Goal: Transaction & Acquisition: Purchase product/service

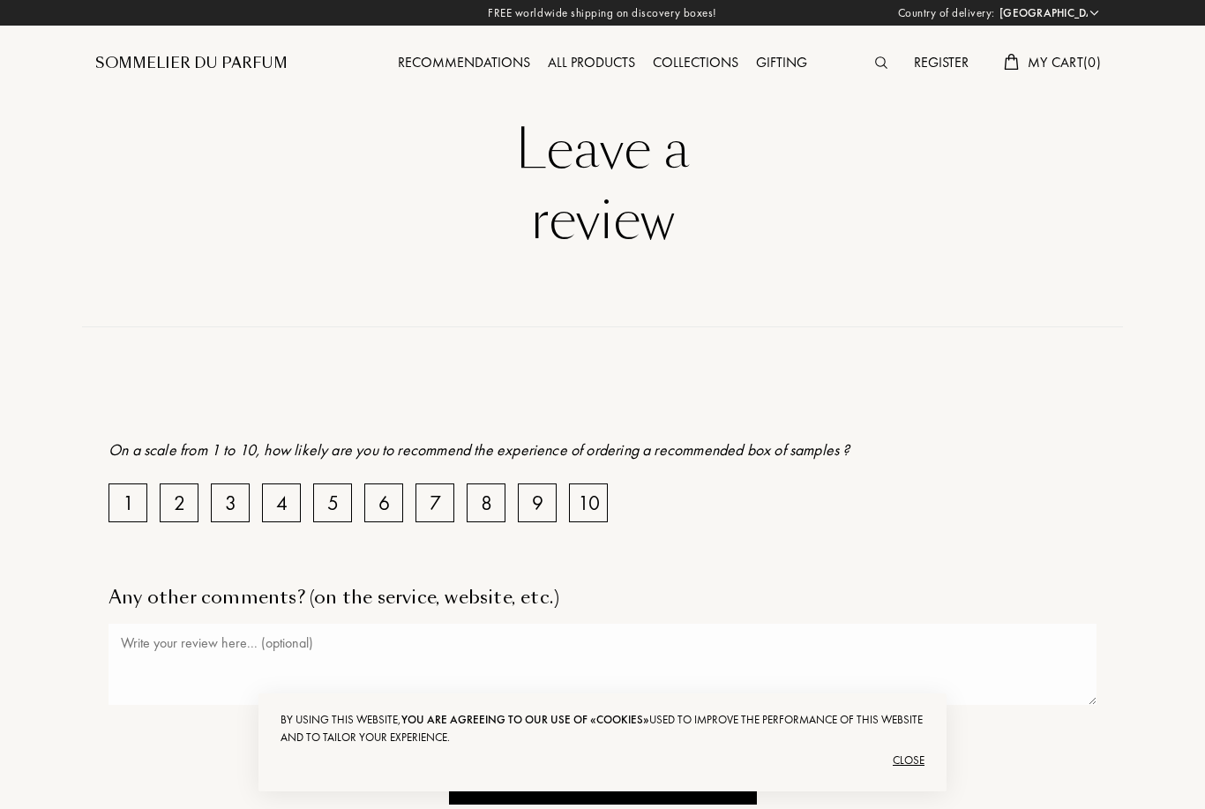
select select "FR"
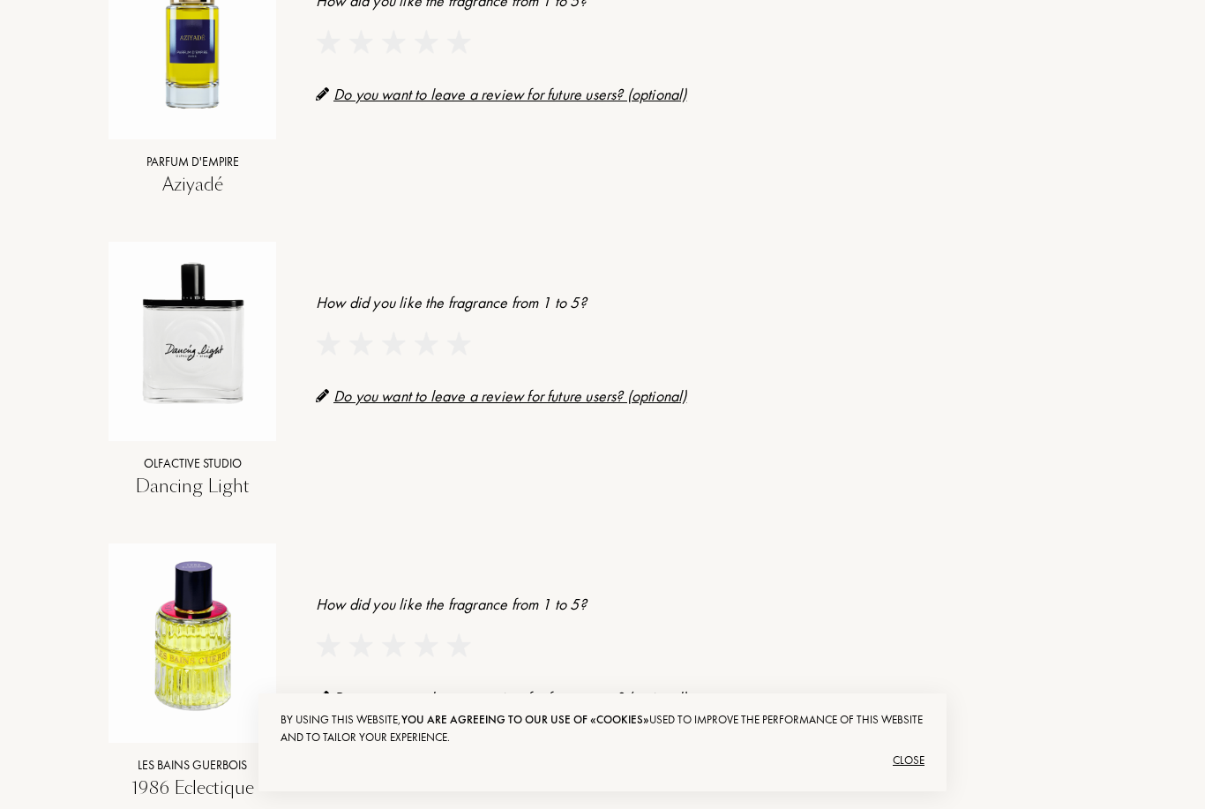
scroll to position [1034, 0]
click at [203, 625] on img at bounding box center [193, 637] width 168 height 168
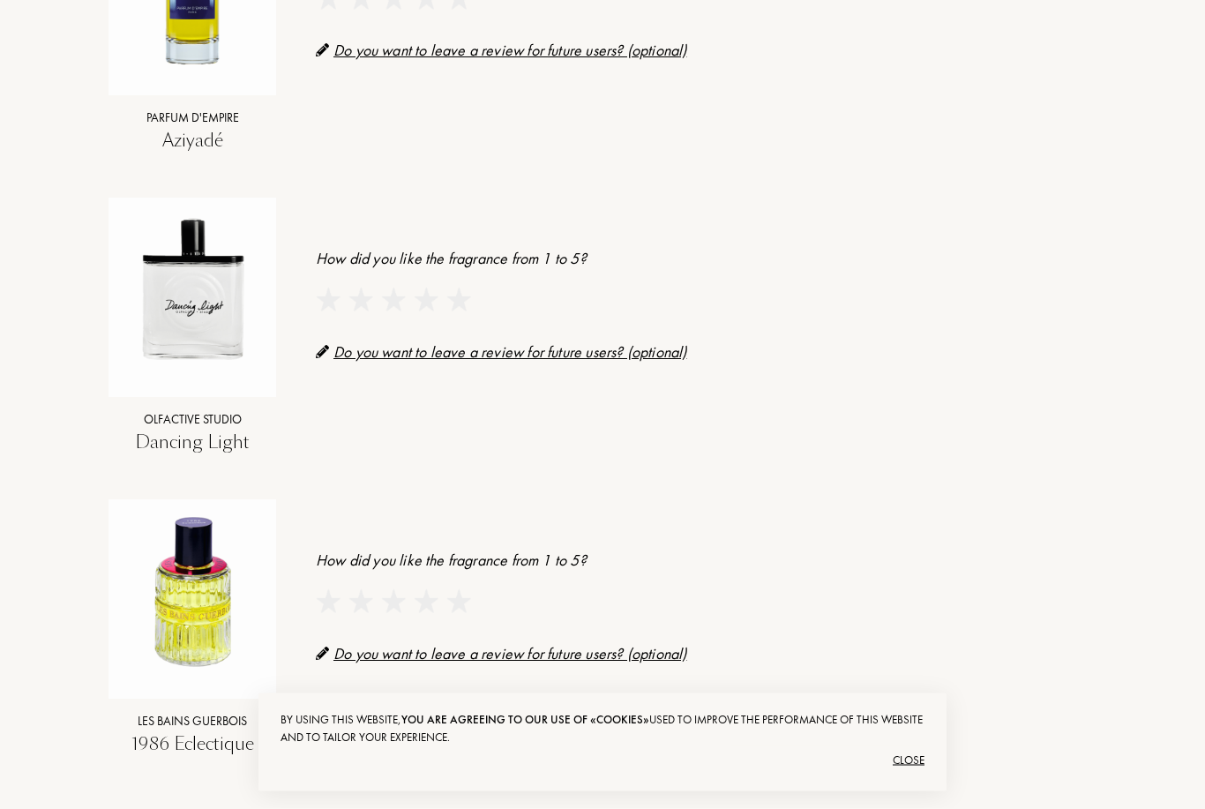
scroll to position [1087, 0]
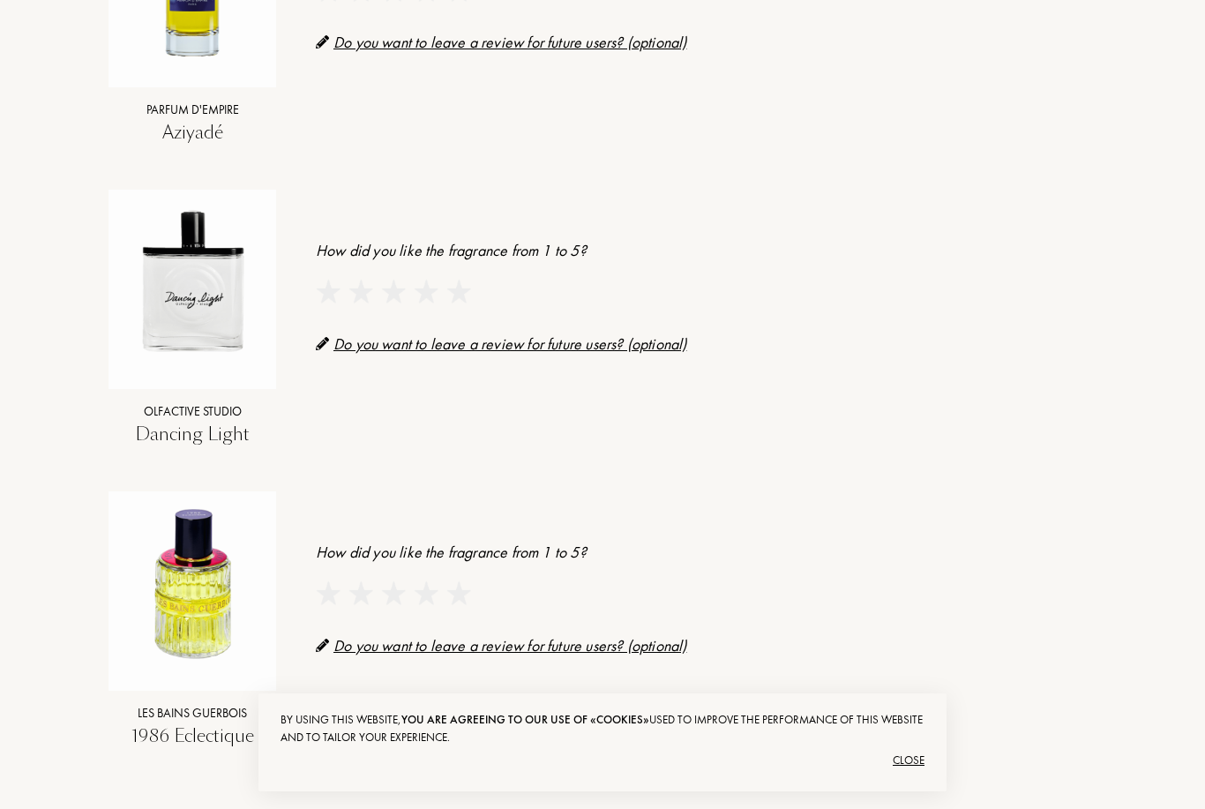
click at [186, 730] on div "1986 Eclectique" at bounding box center [193, 736] width 168 height 26
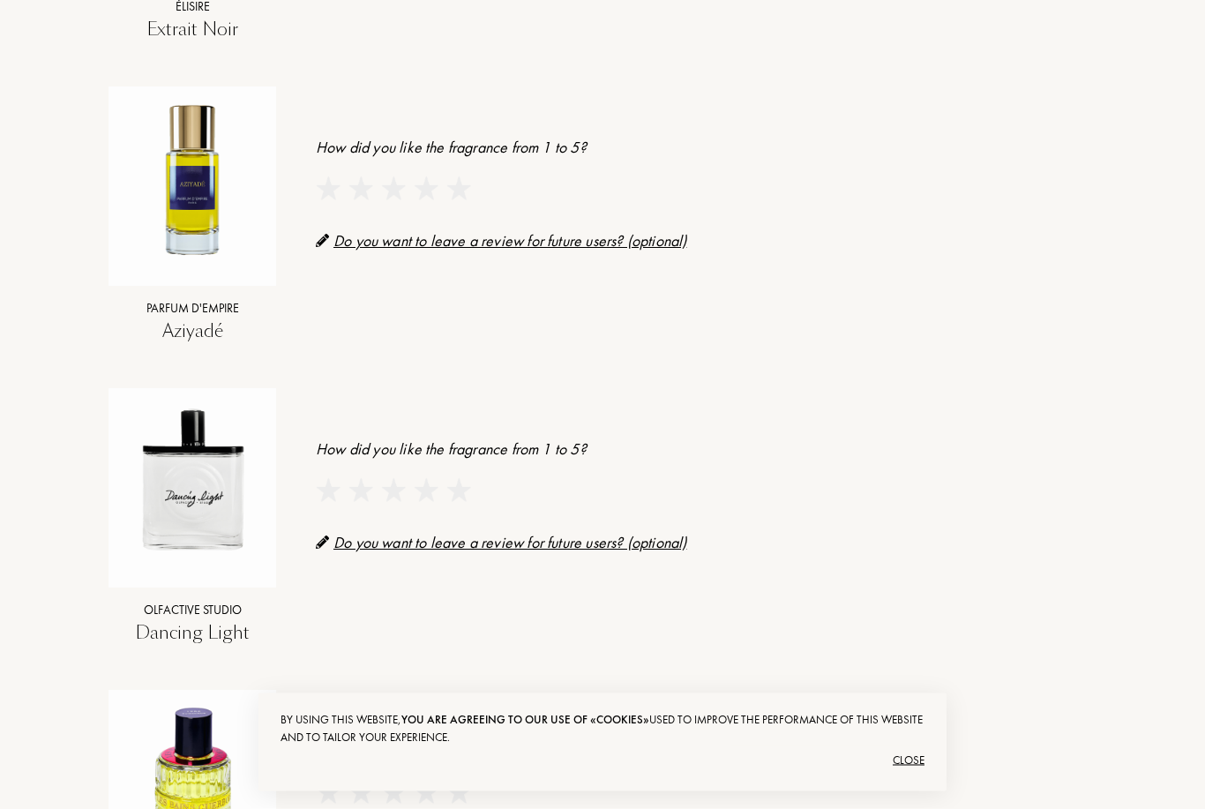
scroll to position [858, 0]
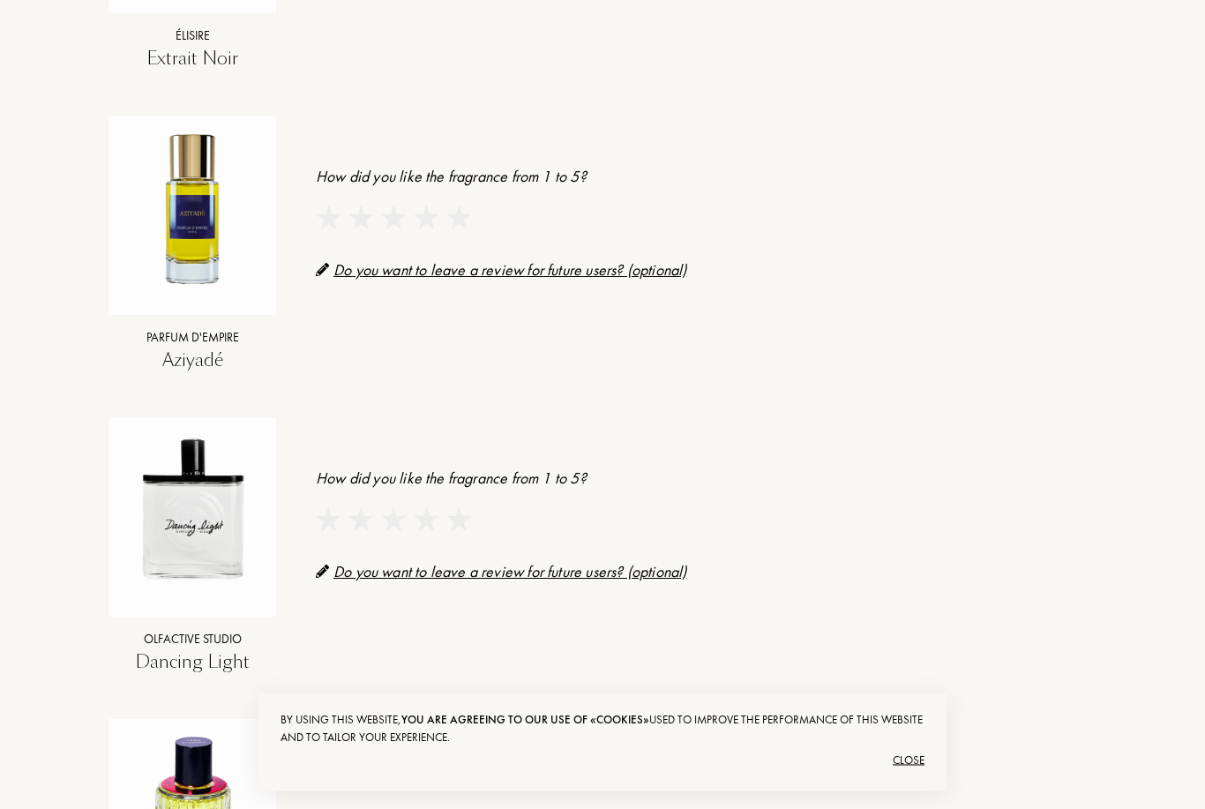
click at [192, 633] on div "Olfactive Studio" at bounding box center [193, 640] width 168 height 19
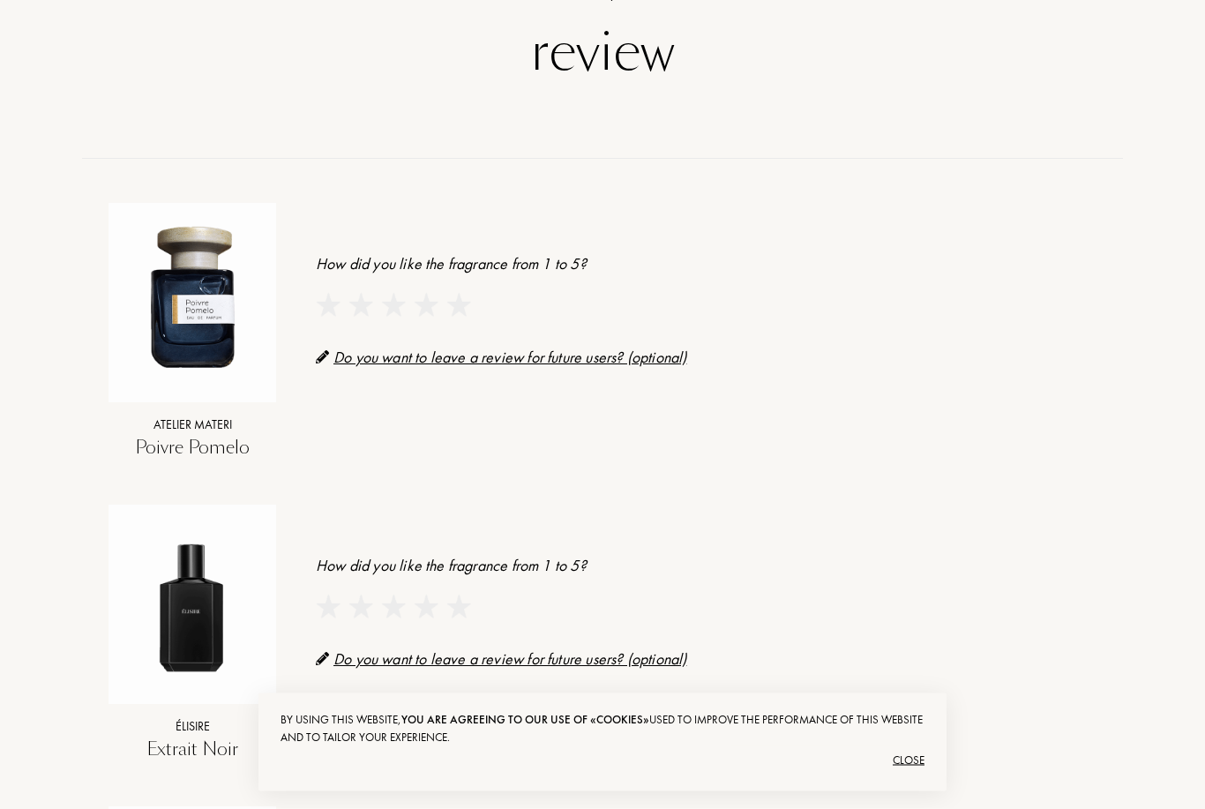
scroll to position [141, 0]
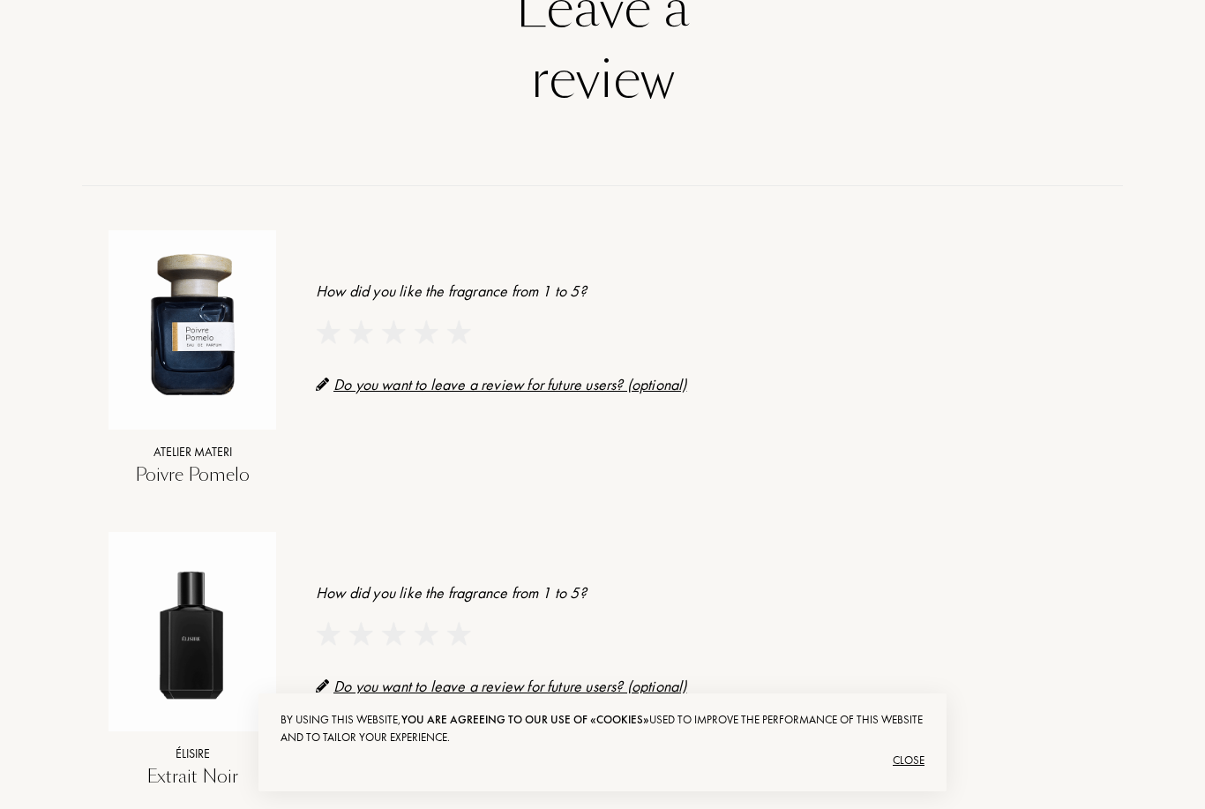
click at [183, 381] on img at bounding box center [193, 323] width 168 height 168
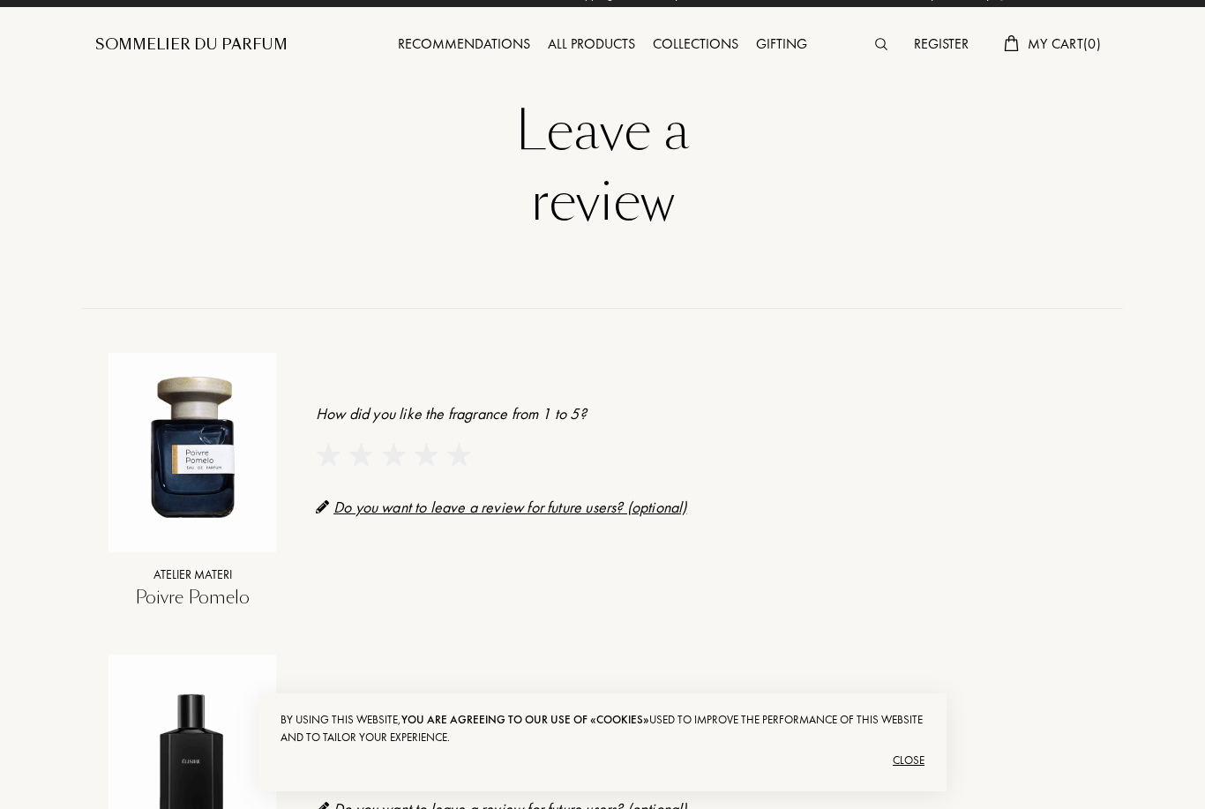
scroll to position [0, 0]
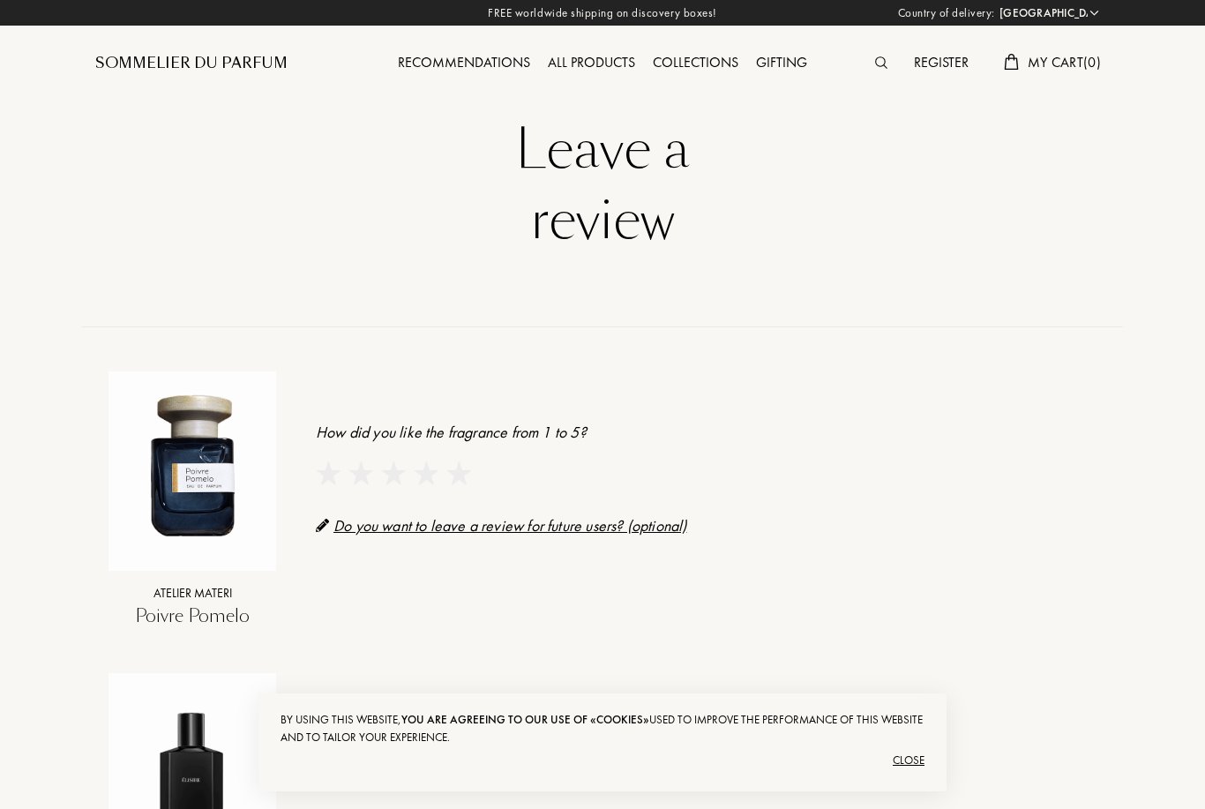
click at [1040, 63] on span "My Cart ( 0 )" at bounding box center [1064, 62] width 73 height 19
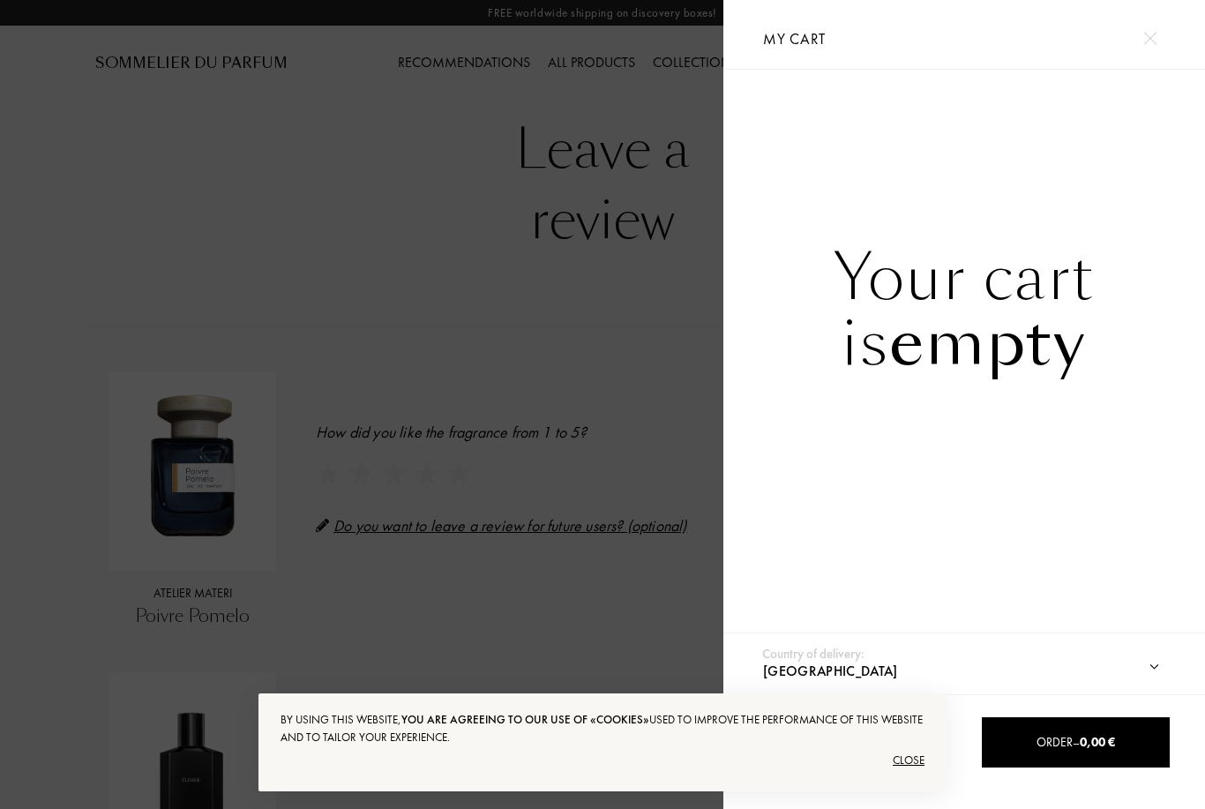
click at [1201, 340] on div "Your cart is empty" at bounding box center [964, 310] width 482 height 131
click at [912, 764] on div "Close" at bounding box center [603, 760] width 644 height 28
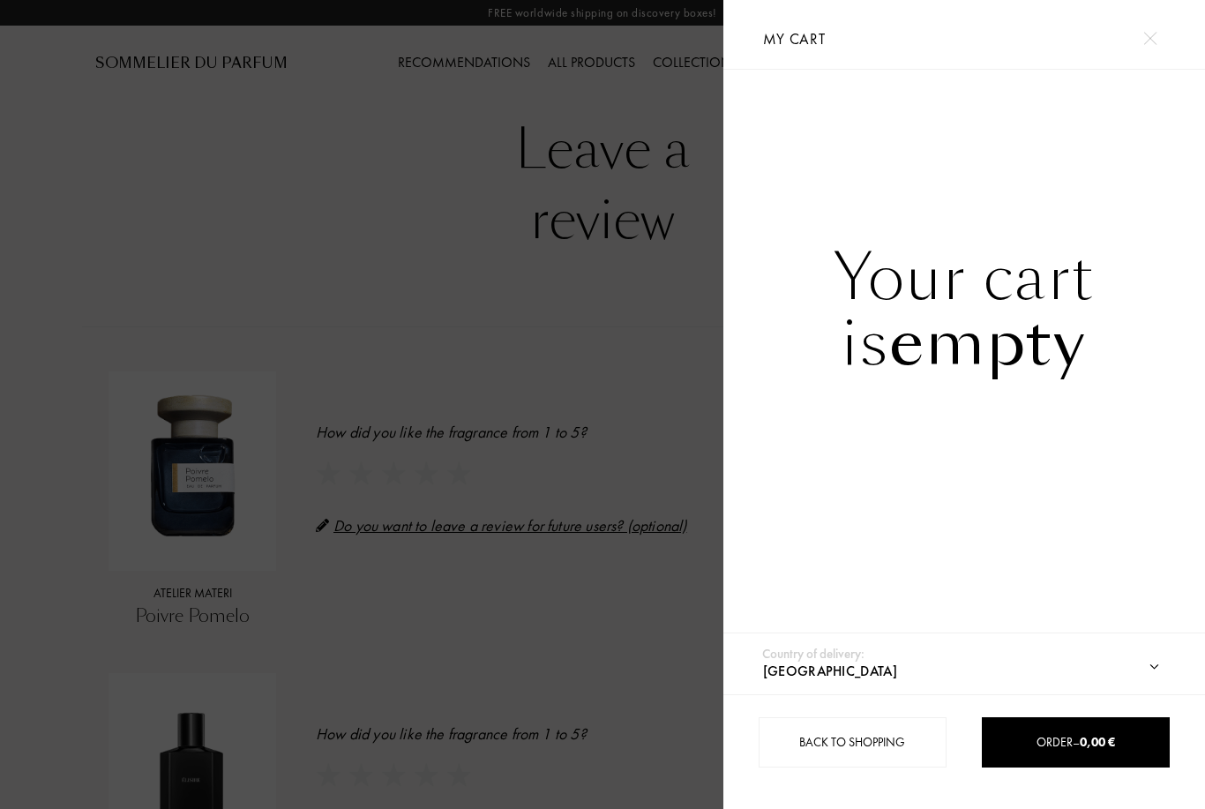
click at [881, 743] on div "Back to shopping" at bounding box center [853, 742] width 188 height 50
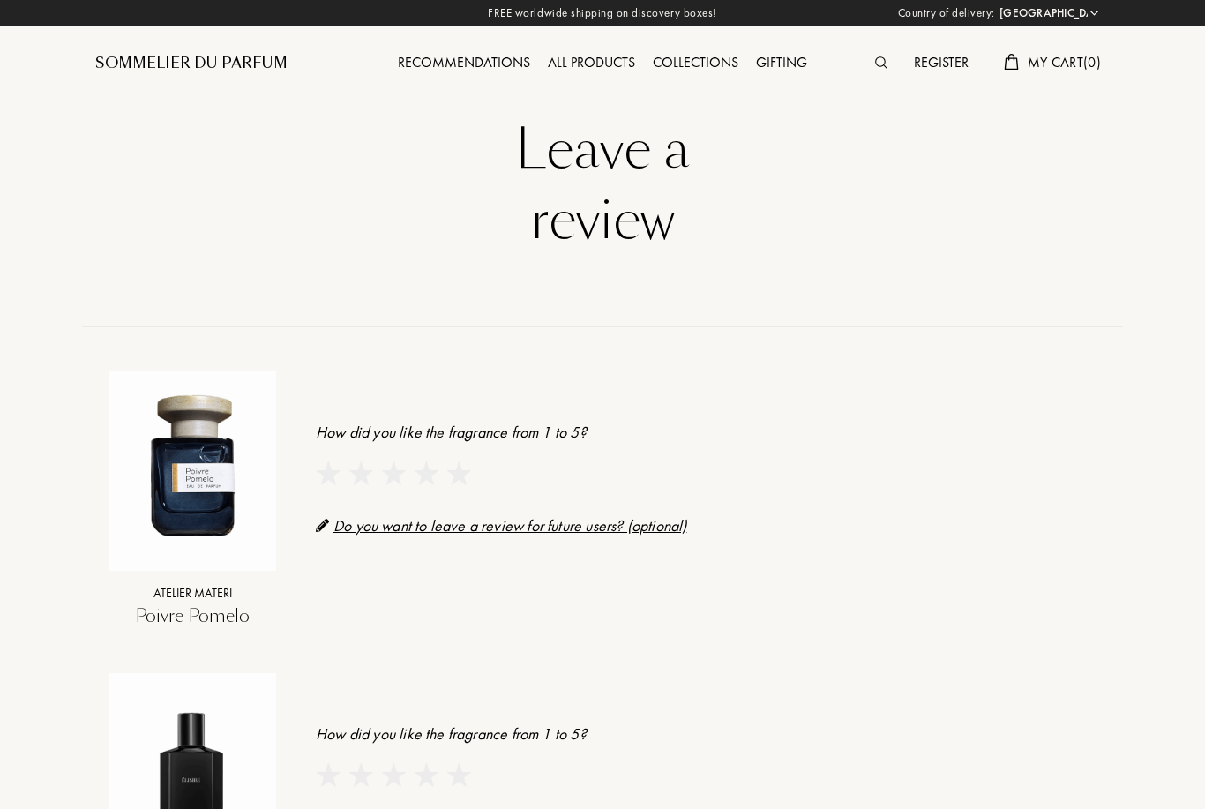
click at [183, 597] on div "Atelier Materi" at bounding box center [193, 593] width 168 height 19
click at [194, 510] on img at bounding box center [193, 464] width 168 height 168
click at [188, 503] on img at bounding box center [193, 464] width 168 height 168
click at [167, 482] on img at bounding box center [193, 464] width 168 height 168
click at [163, 55] on div "Sommelier du Parfum" at bounding box center [191, 63] width 192 height 21
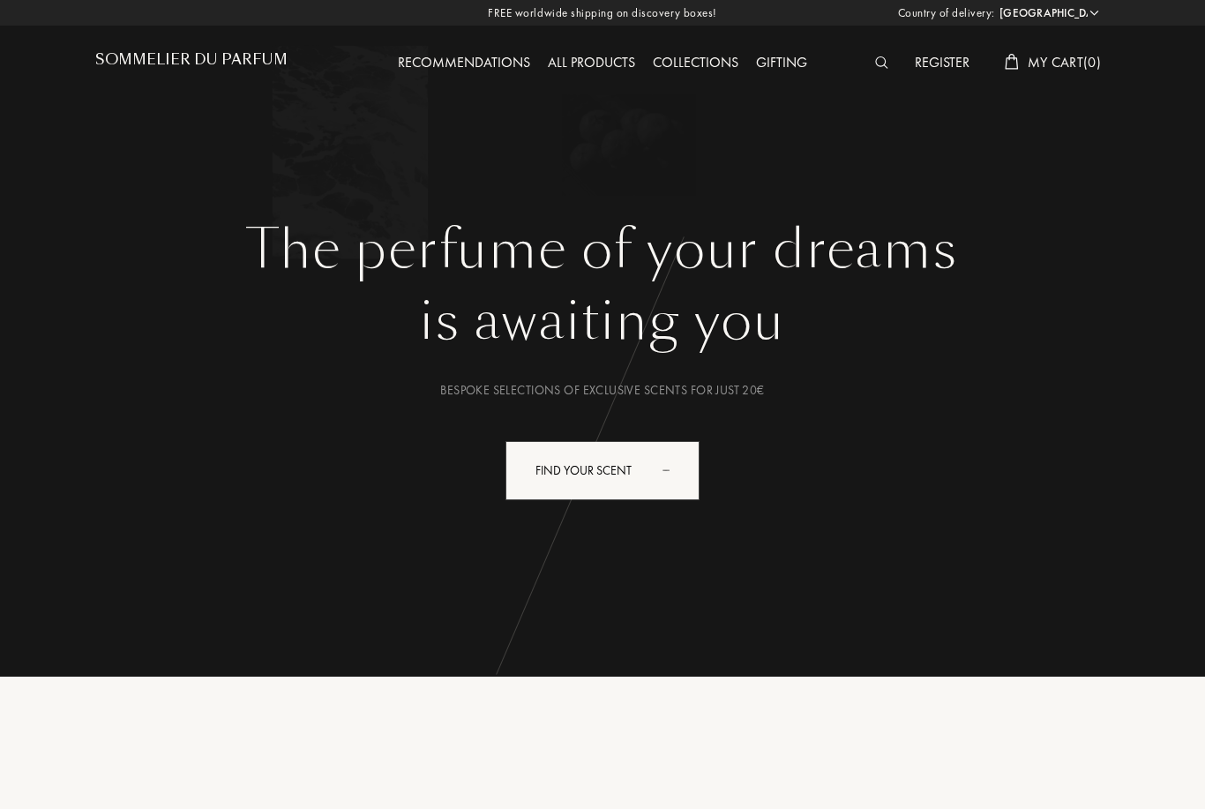
select select "FR"
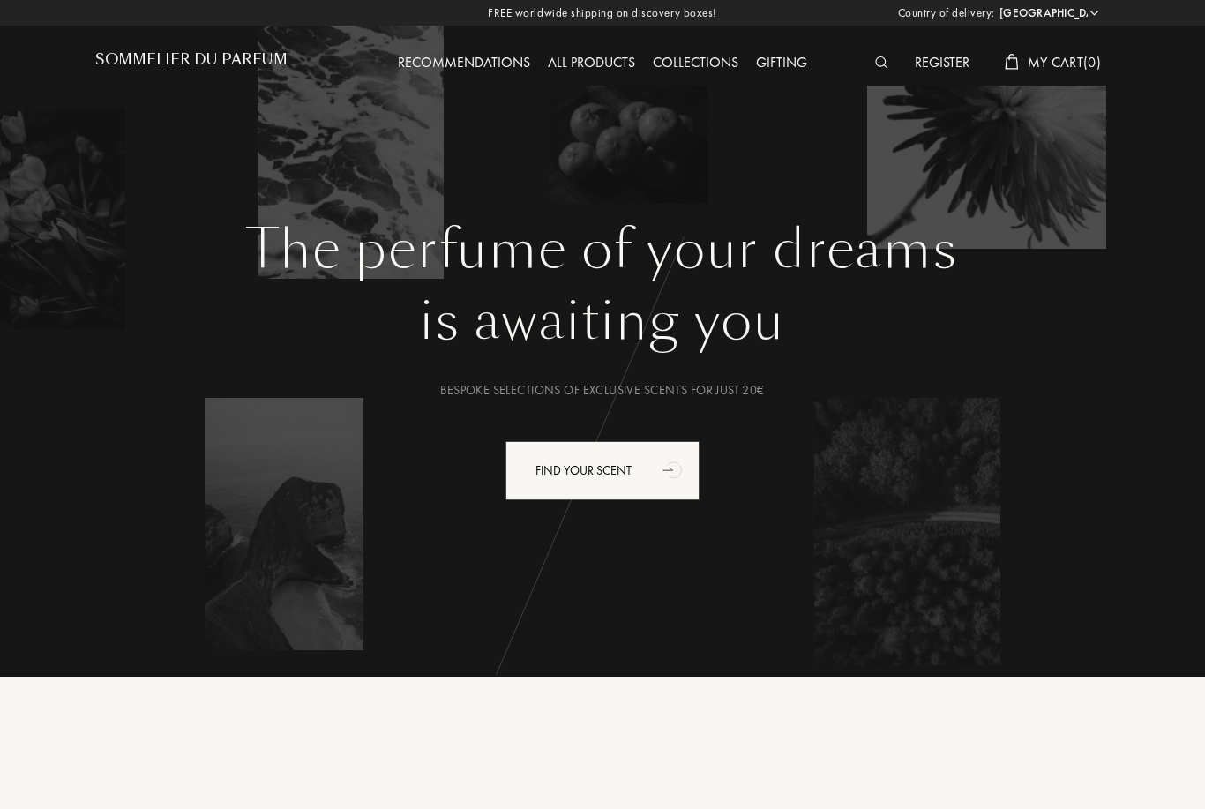
click at [510, 63] on div "Recommendations" at bounding box center [464, 63] width 150 height 23
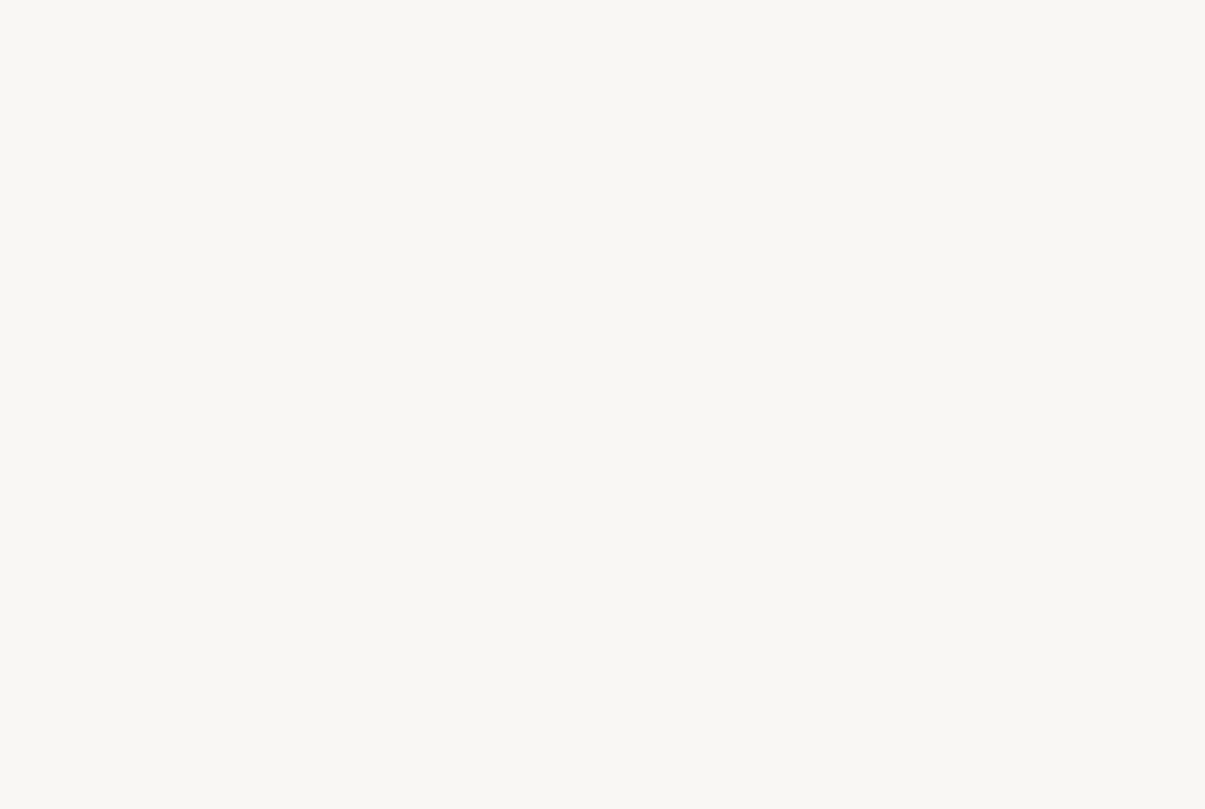
select select "FR"
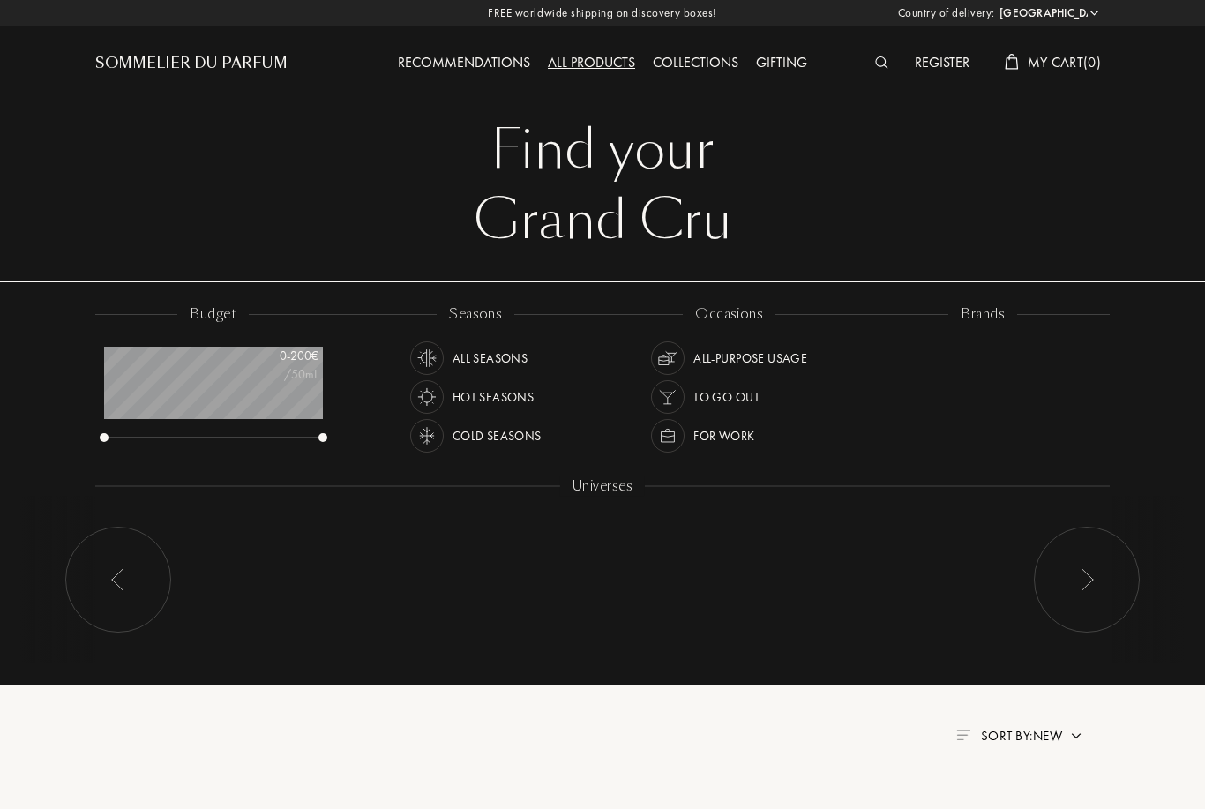
scroll to position [88, 218]
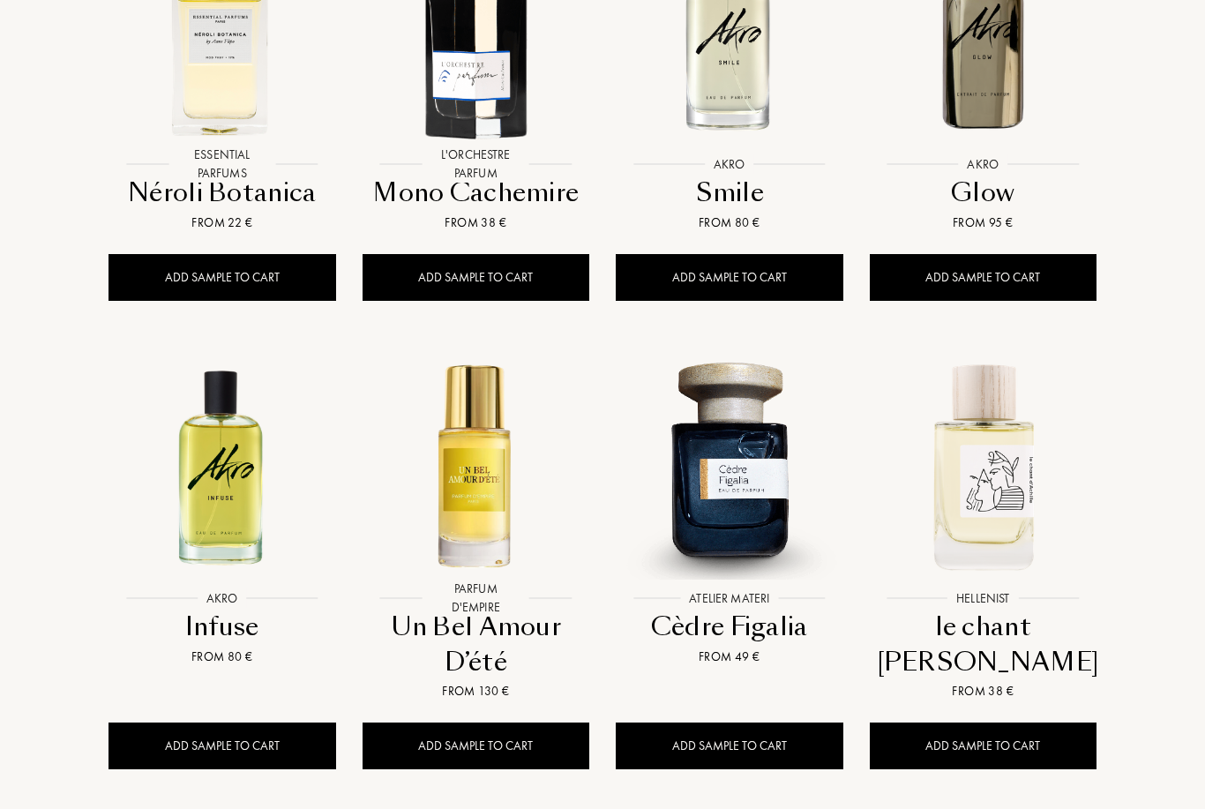
scroll to position [1383, 0]
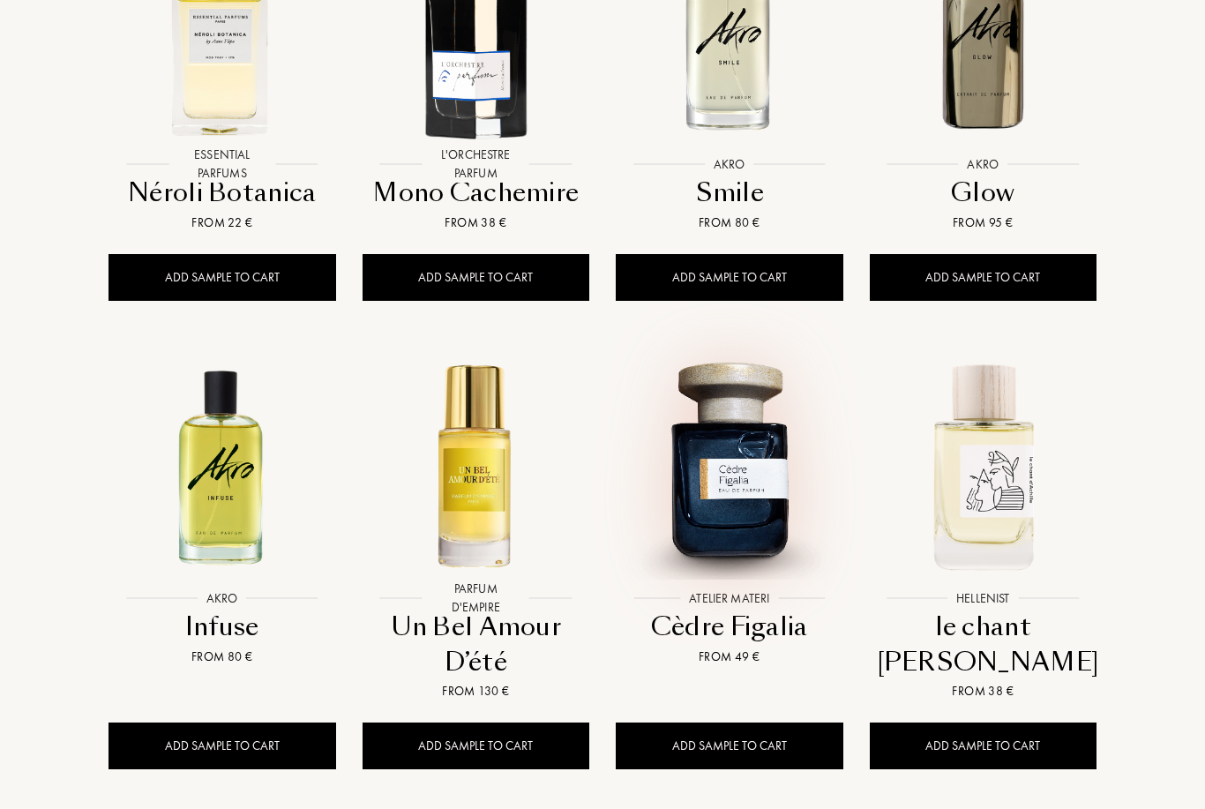
click at [734, 454] on img at bounding box center [729, 465] width 228 height 228
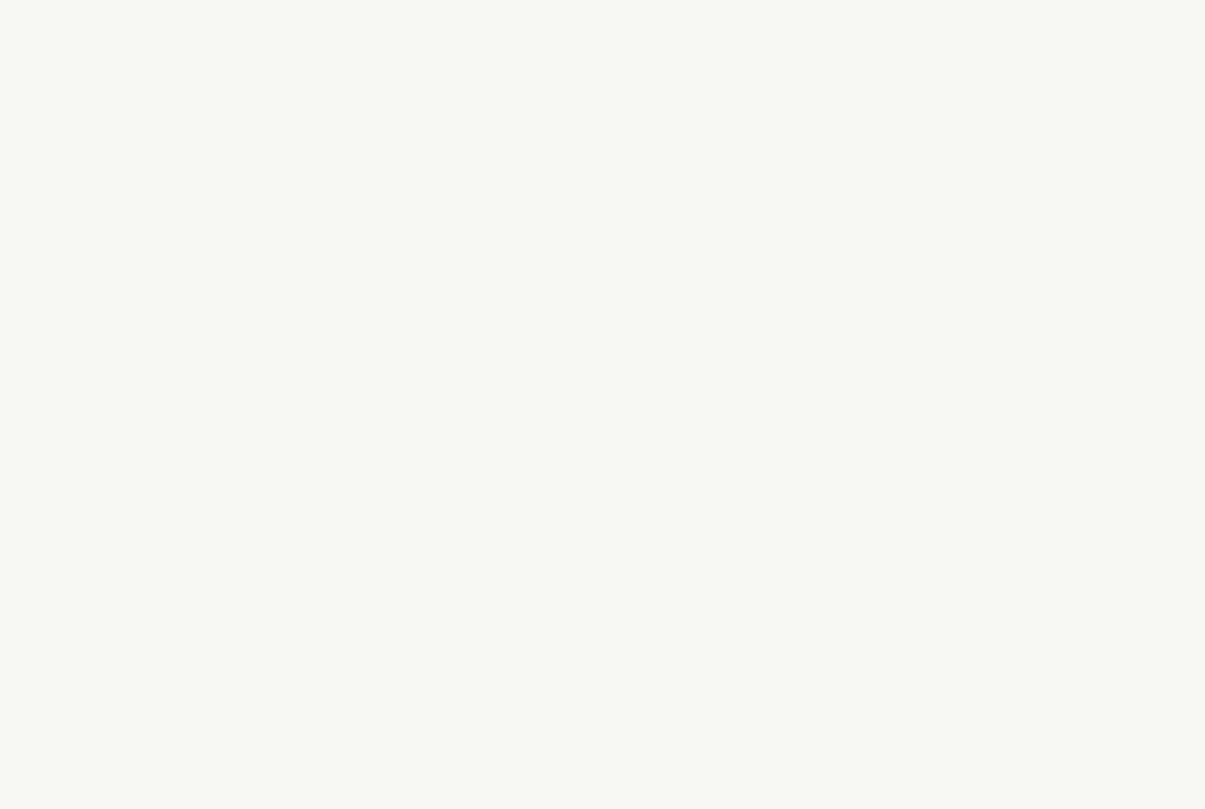
select select "FR"
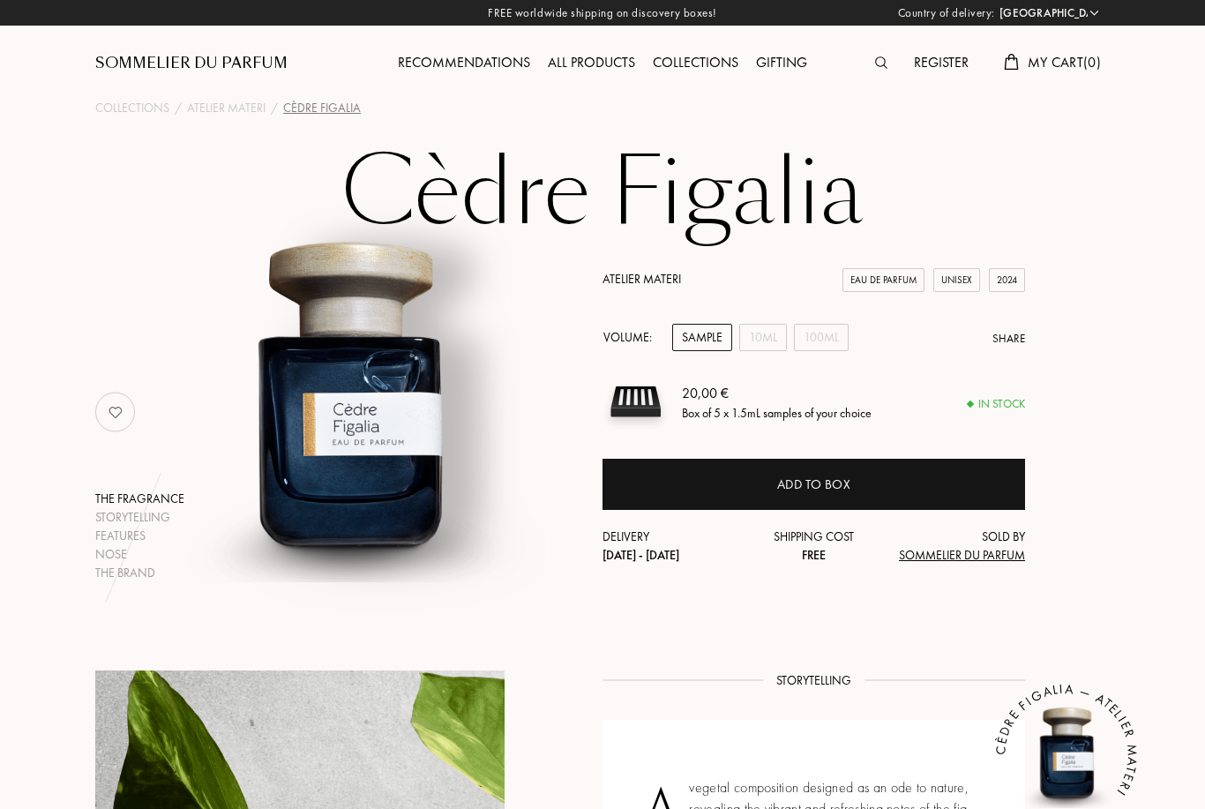
click at [766, 341] on div "10mL" at bounding box center [763, 337] width 48 height 27
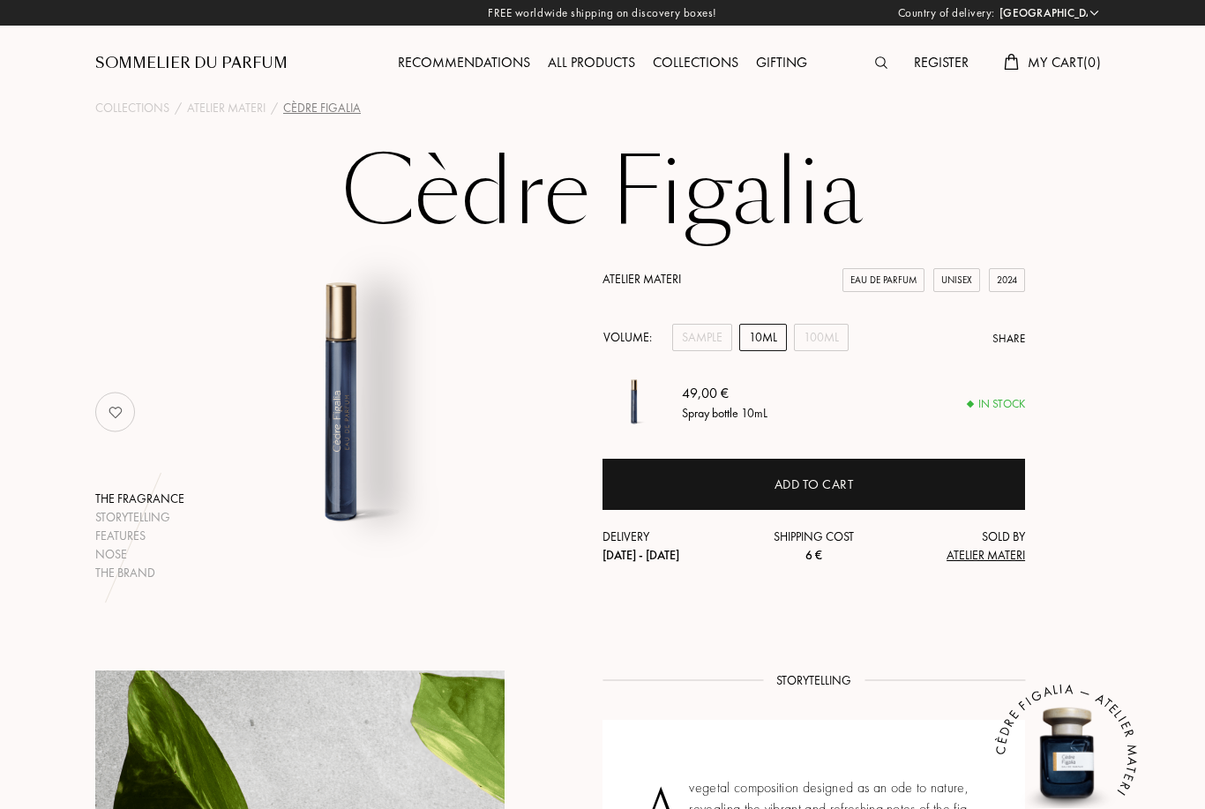
click at [816, 345] on div "100mL" at bounding box center [821, 337] width 55 height 27
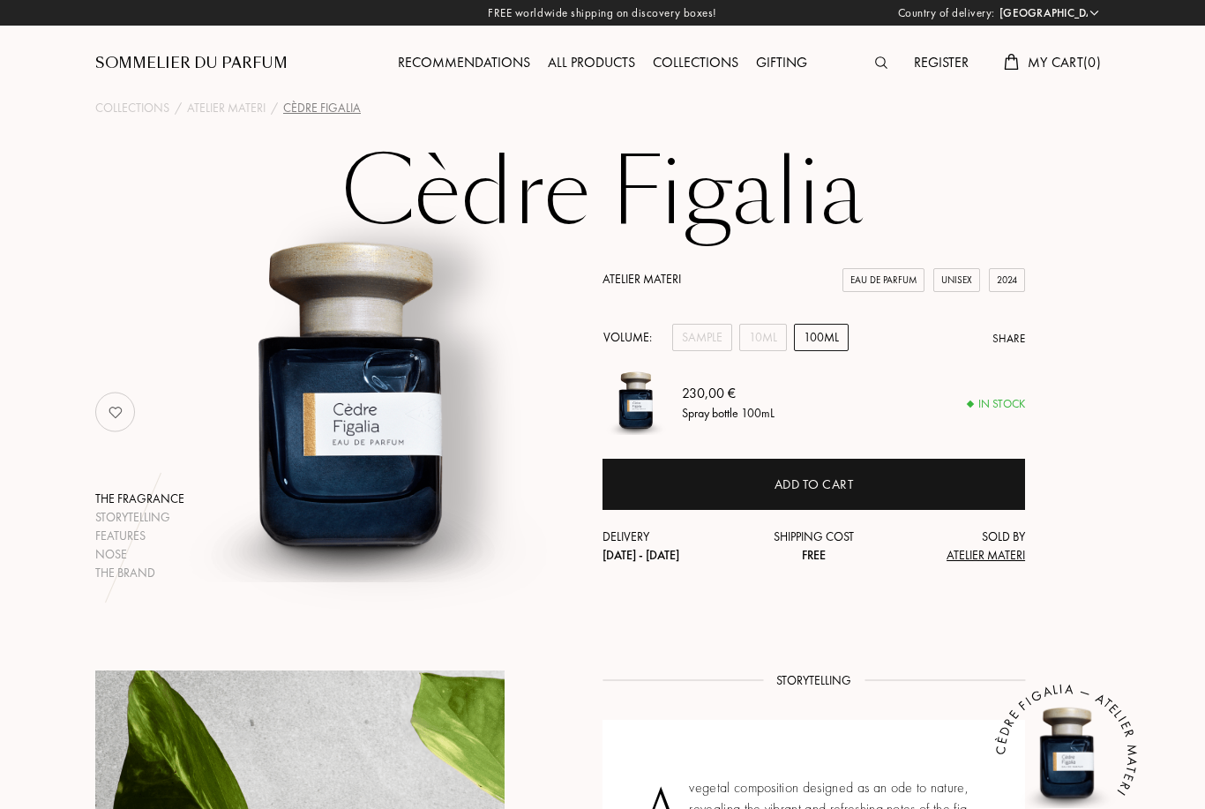
click at [773, 351] on div "10mL" at bounding box center [763, 337] width 48 height 27
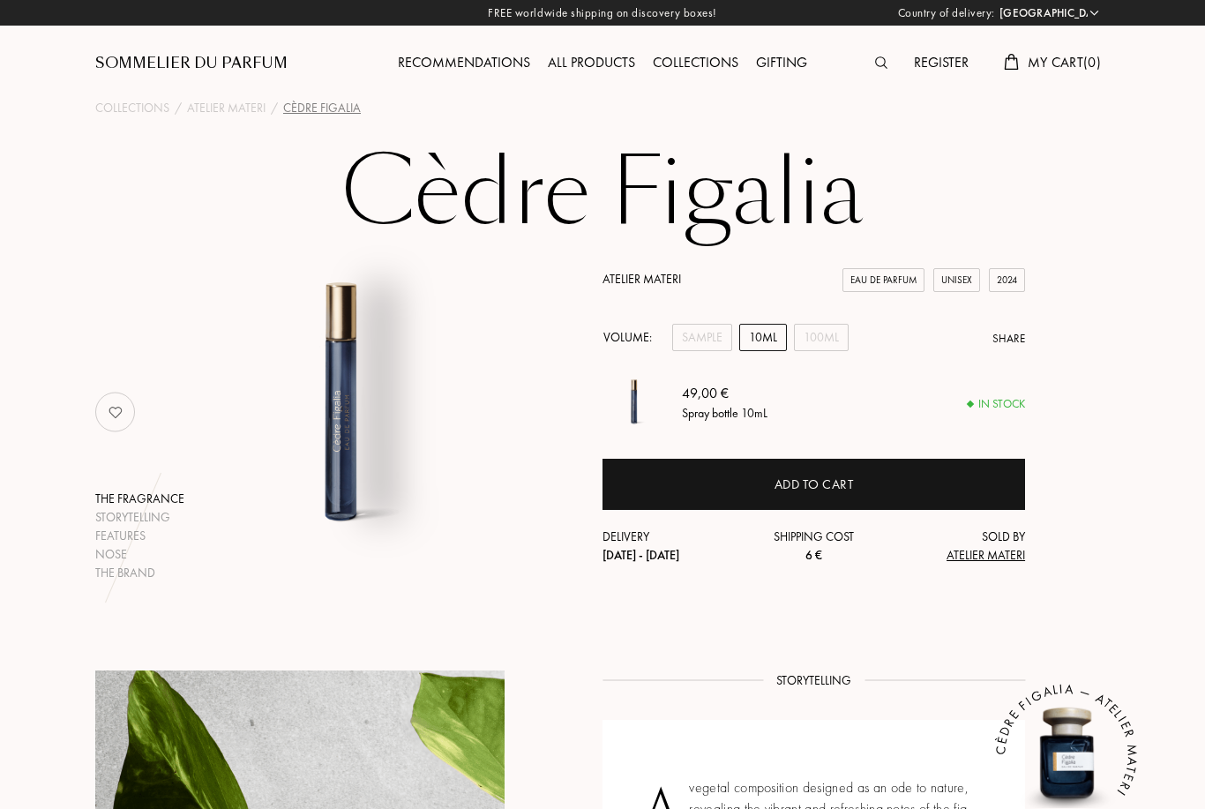
click at [685, 349] on div "Sample" at bounding box center [702, 337] width 60 height 27
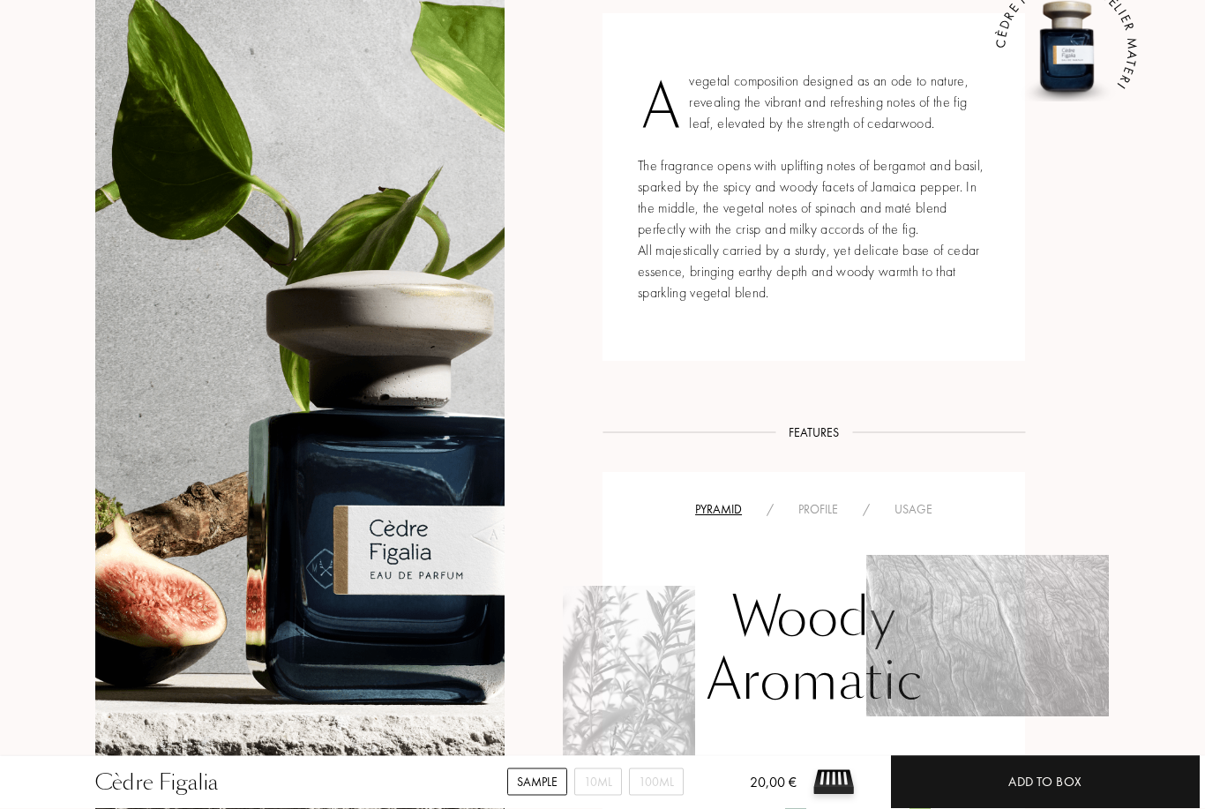
scroll to position [707, 0]
select select "FR"
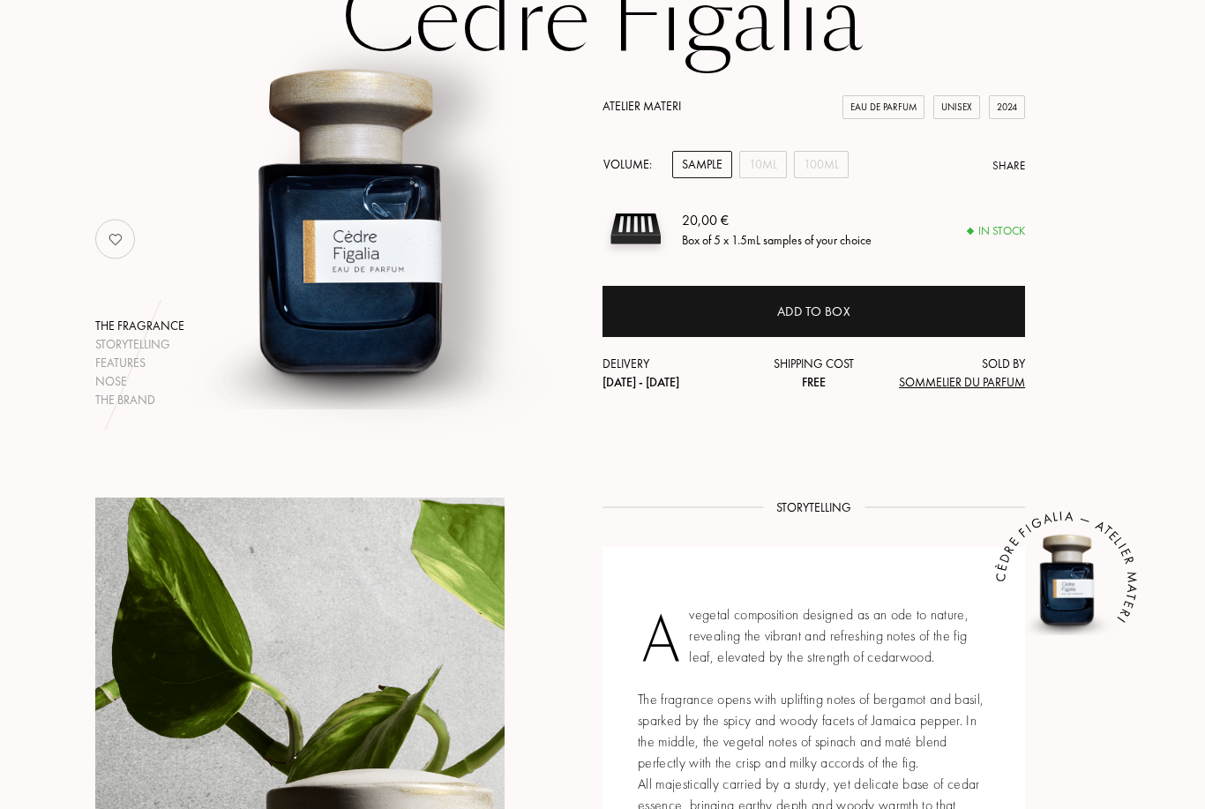
scroll to position [173, 0]
click at [775, 161] on div "10mL" at bounding box center [763, 164] width 48 height 27
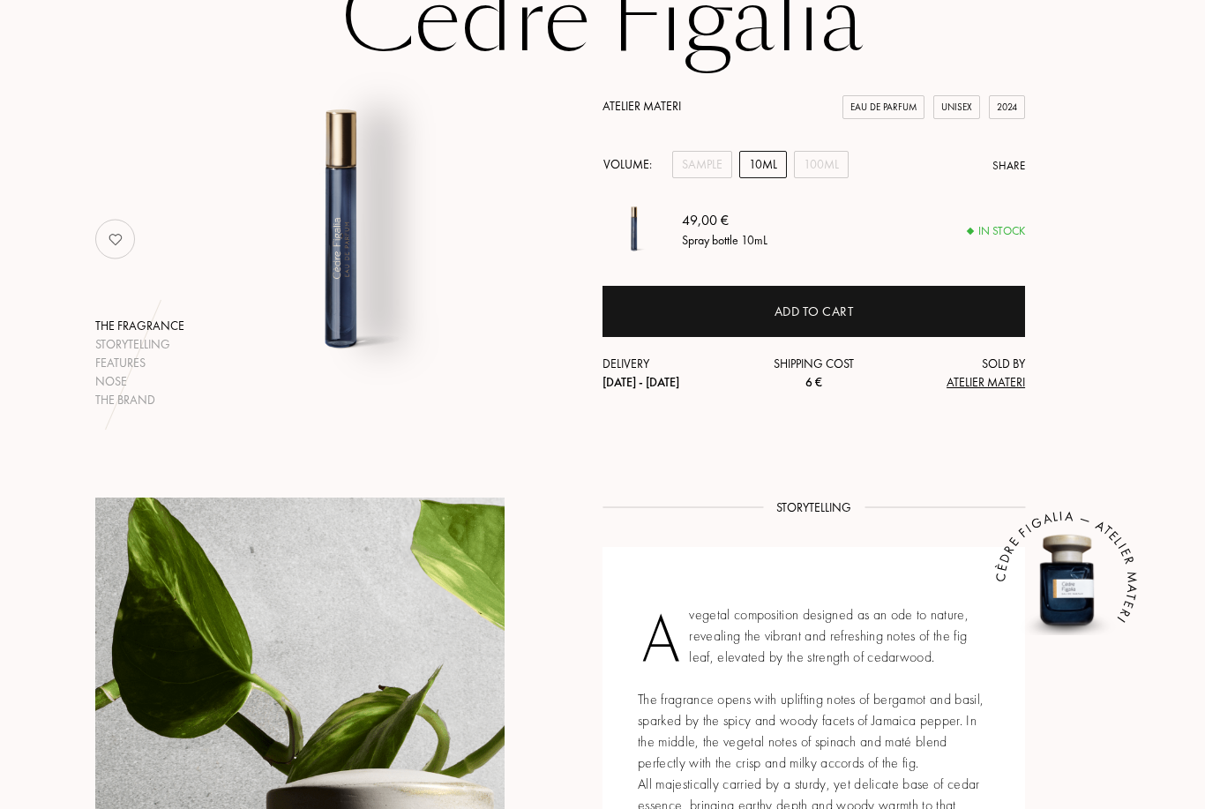
click at [824, 158] on div "100mL" at bounding box center [821, 164] width 55 height 27
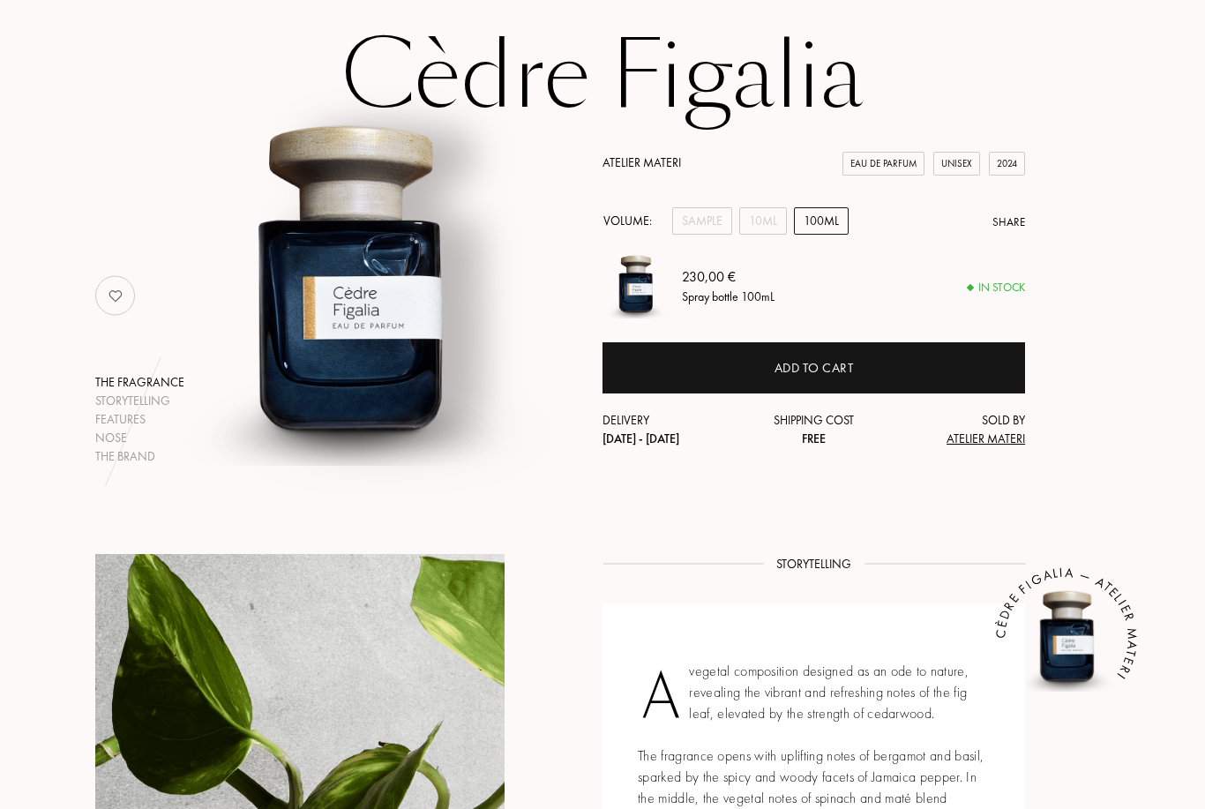
scroll to position [0, 0]
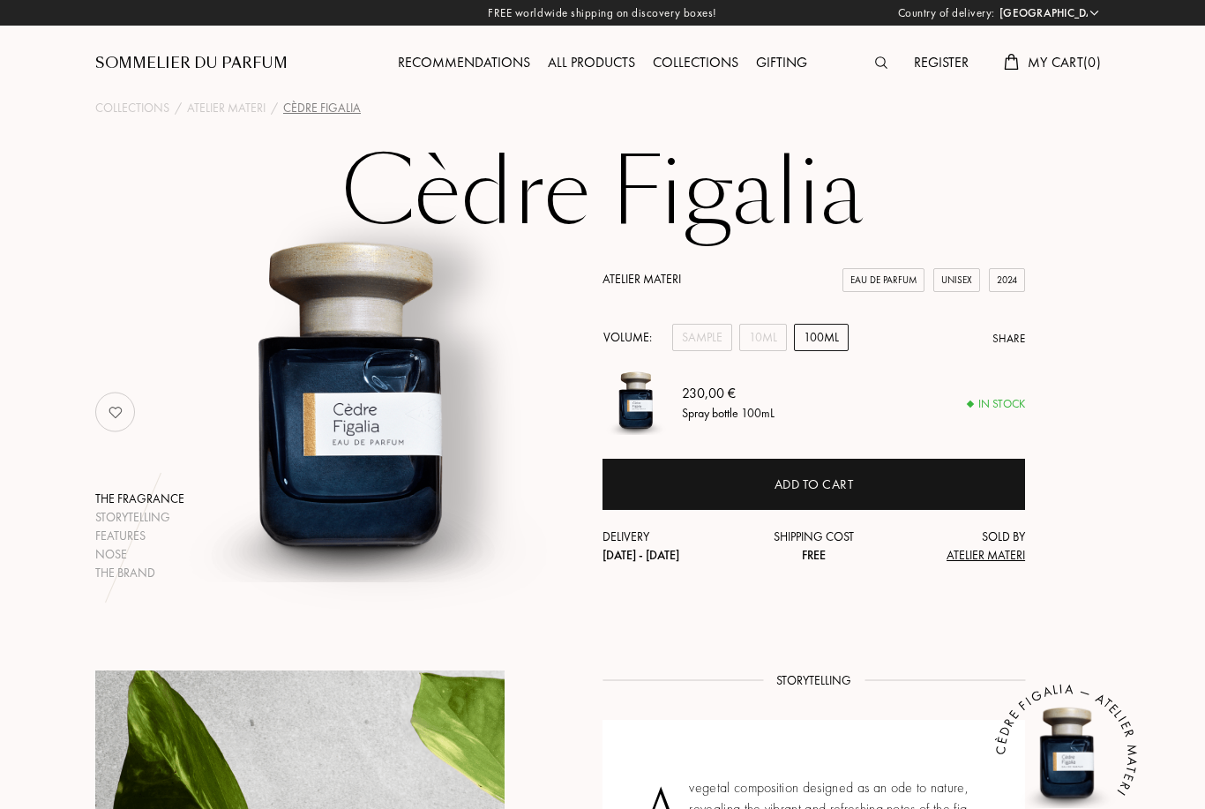
click at [764, 339] on div "10mL" at bounding box center [763, 337] width 48 height 27
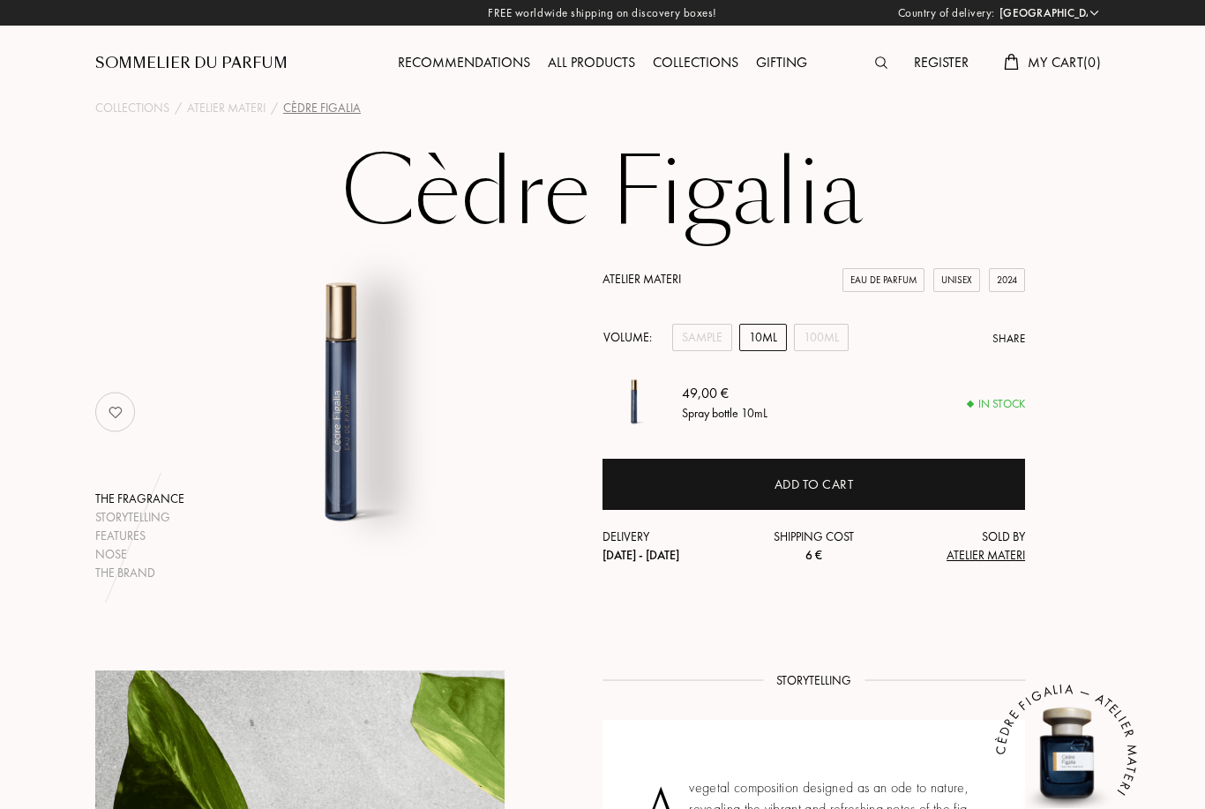
click at [715, 335] on div "Sample" at bounding box center [702, 337] width 60 height 27
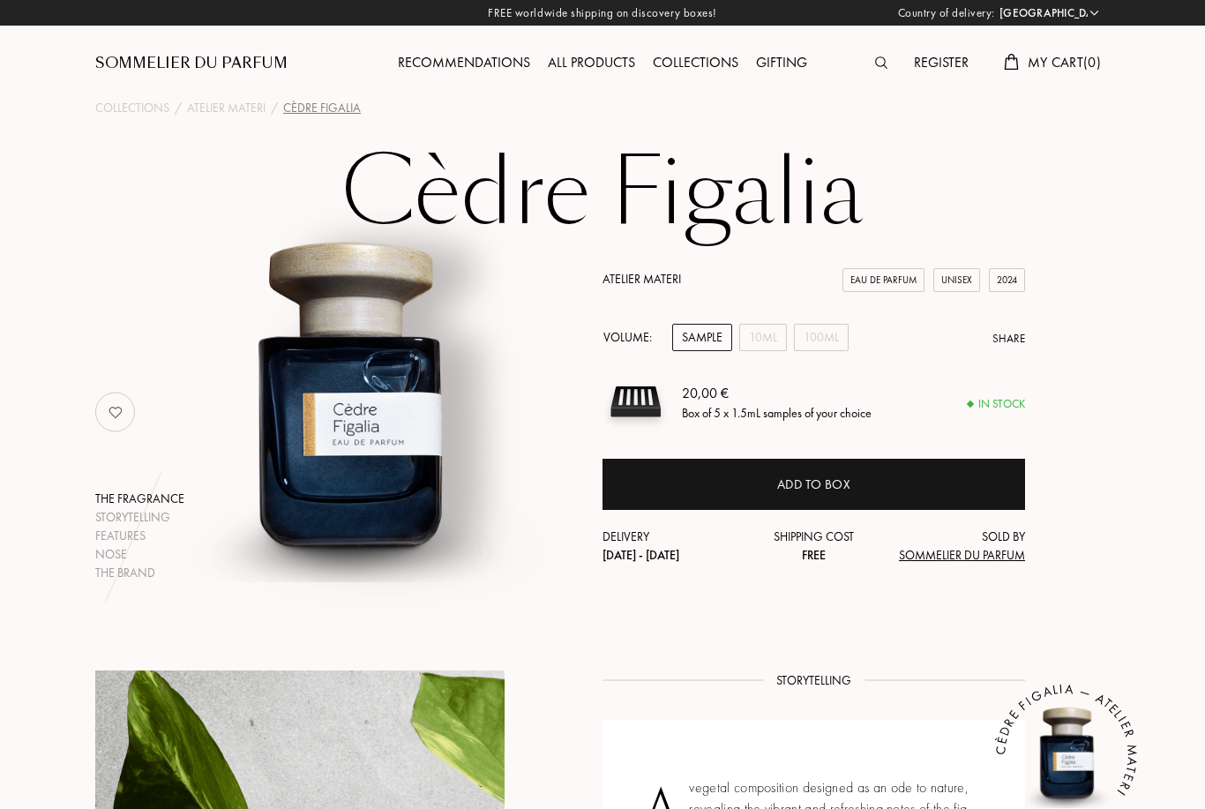
click at [700, 338] on div "Sample" at bounding box center [702, 337] width 60 height 27
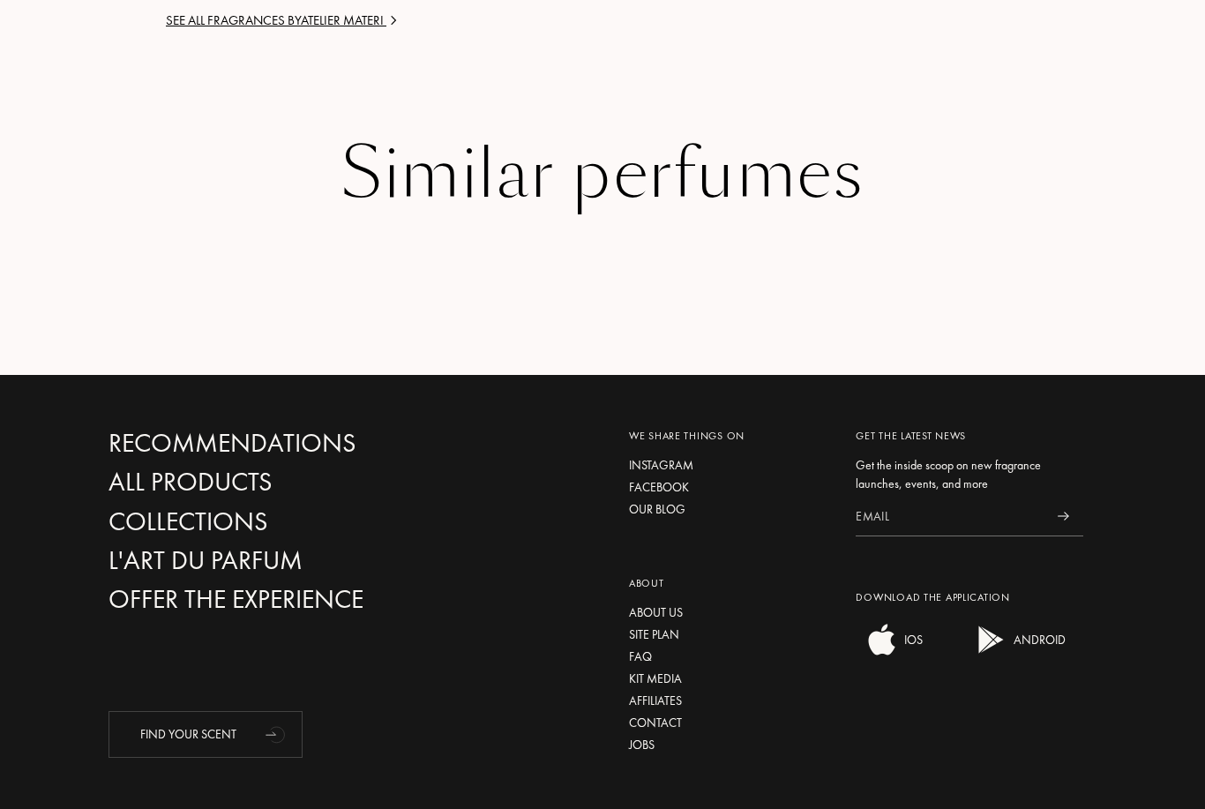
scroll to position [2914, 0]
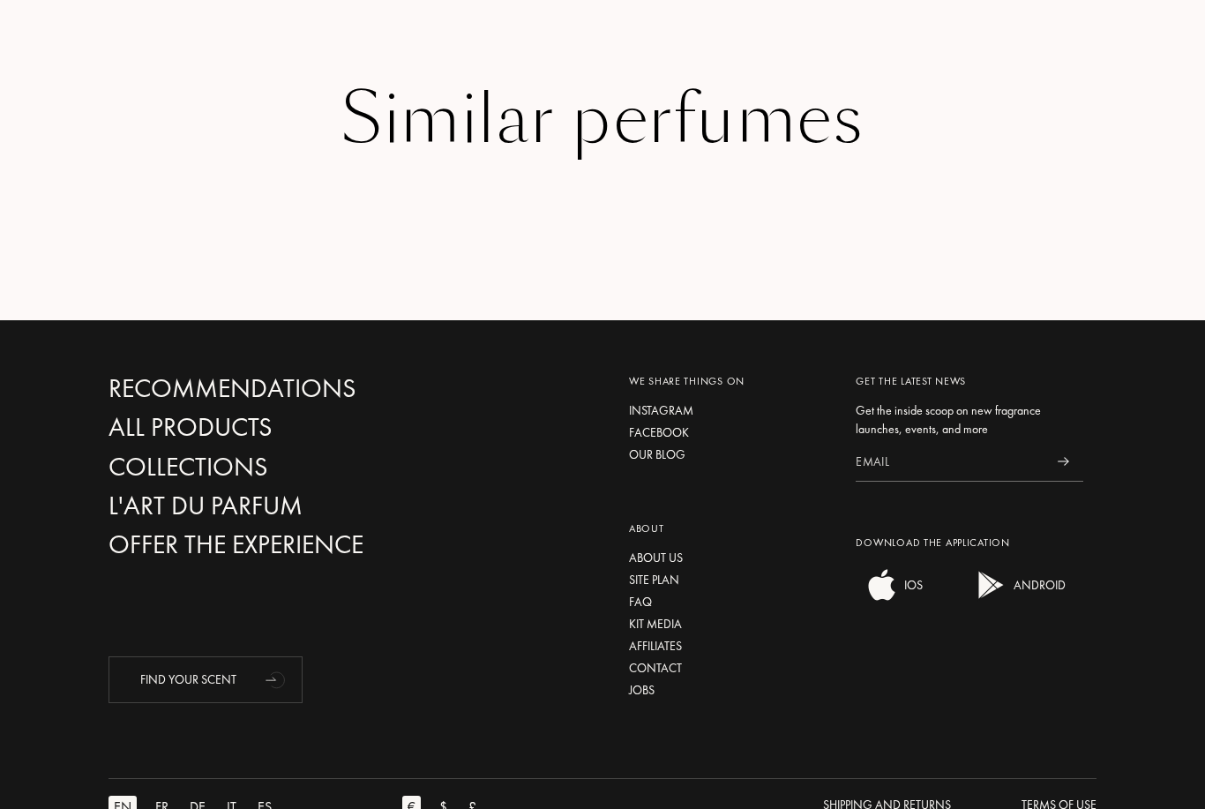
click at [442, 808] on div "$" at bounding box center [443, 807] width 19 height 23
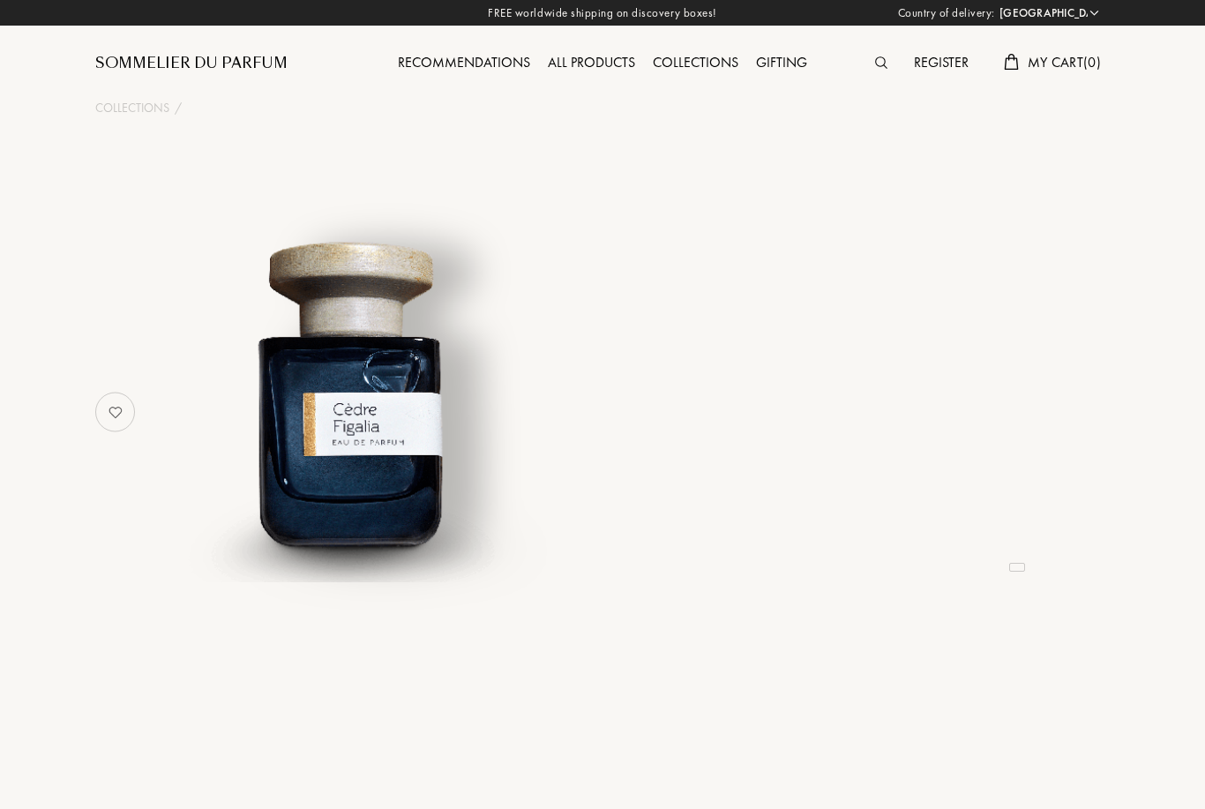
select select "FR"
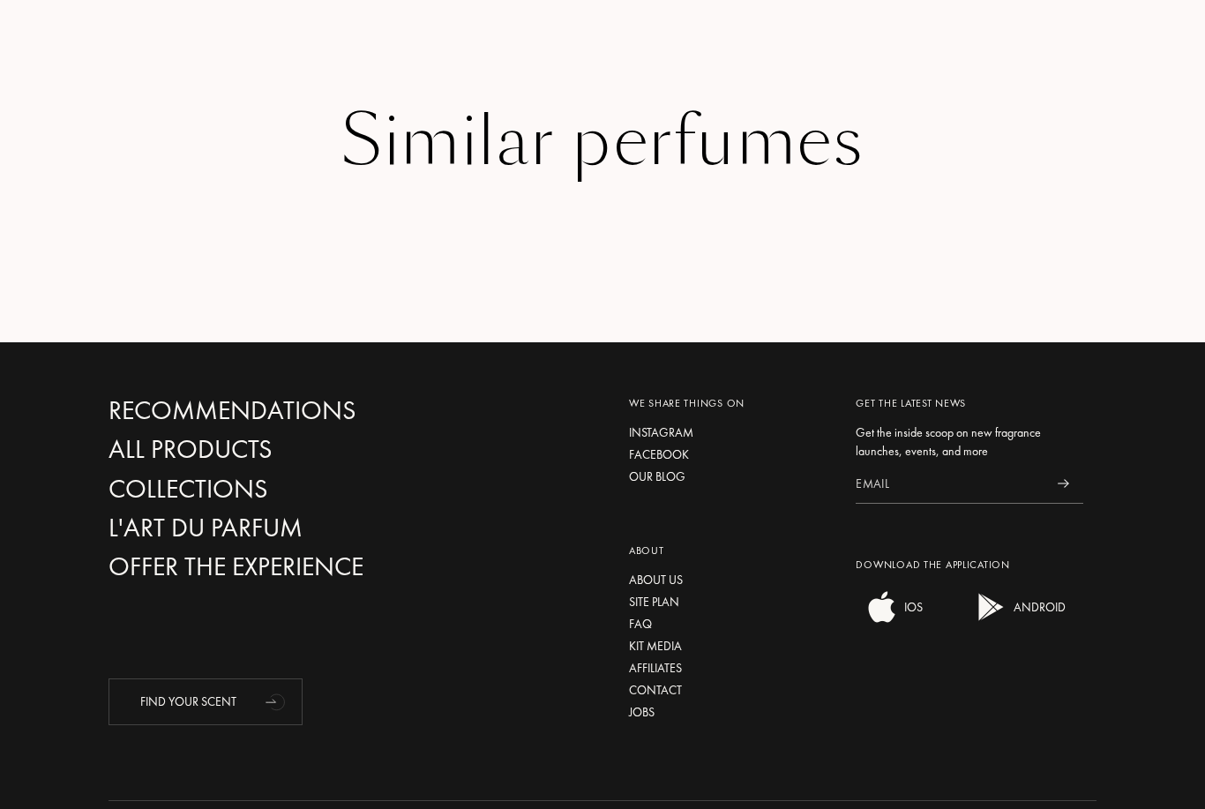
scroll to position [2914, 0]
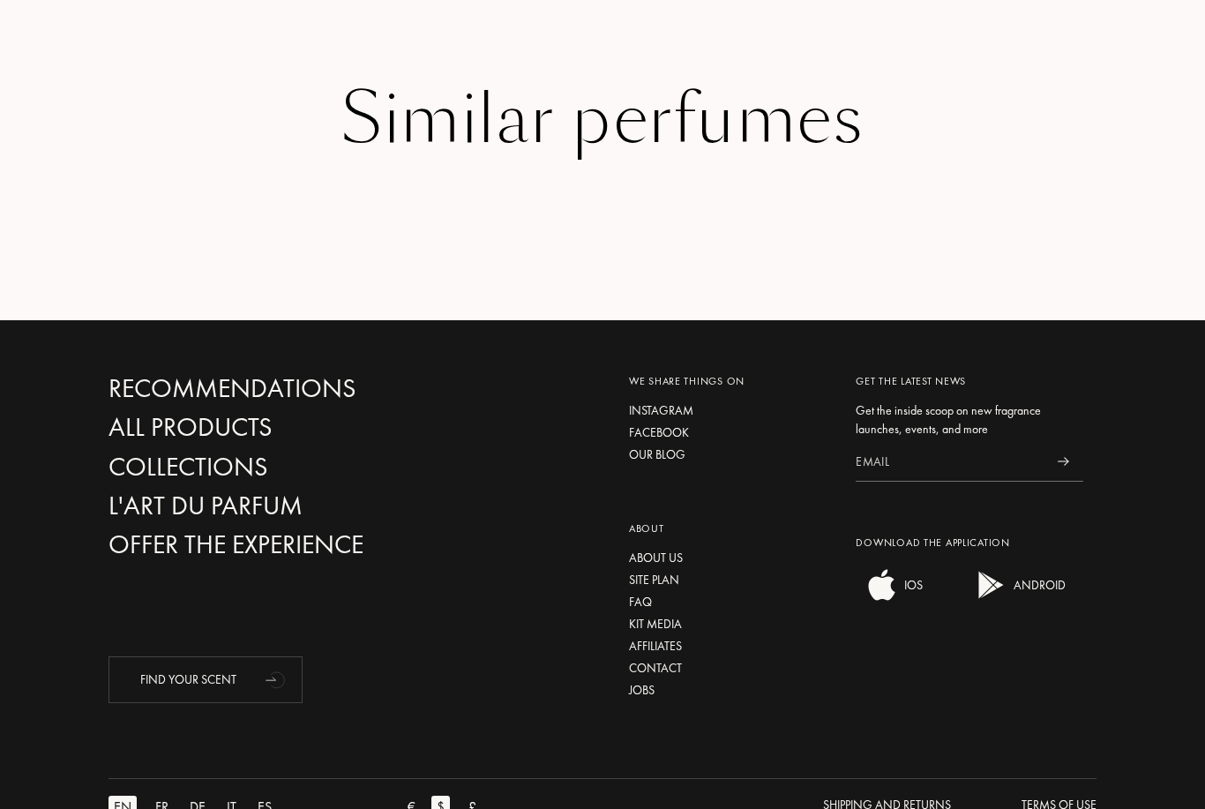
click at [261, 807] on div "ES" at bounding box center [264, 807] width 25 height 23
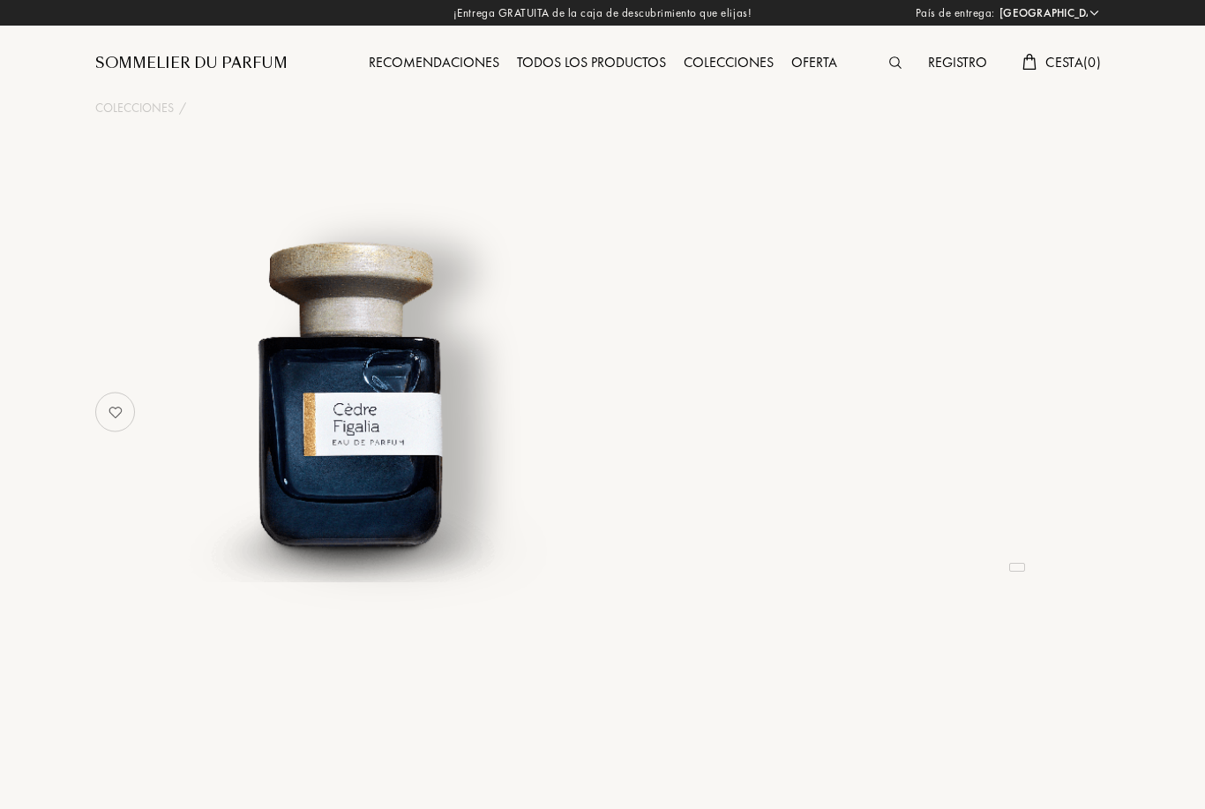
select select "FR"
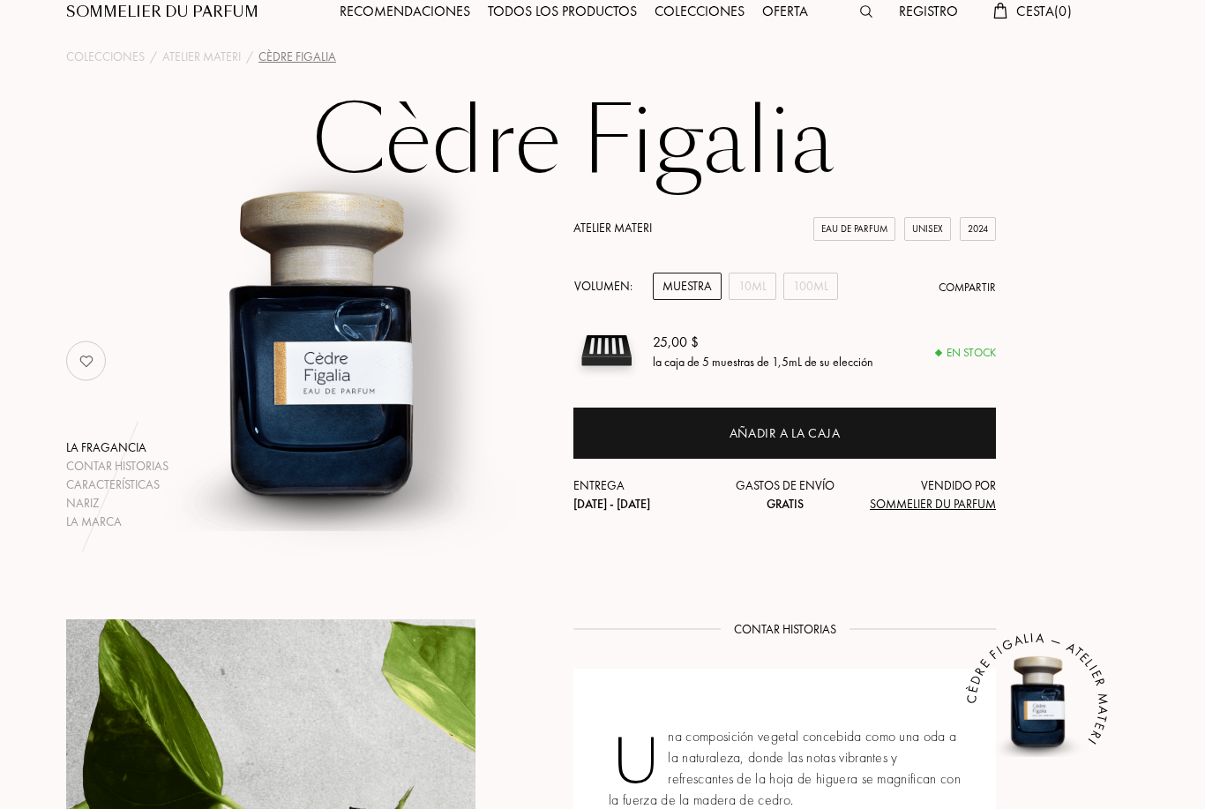
scroll to position [0, 29]
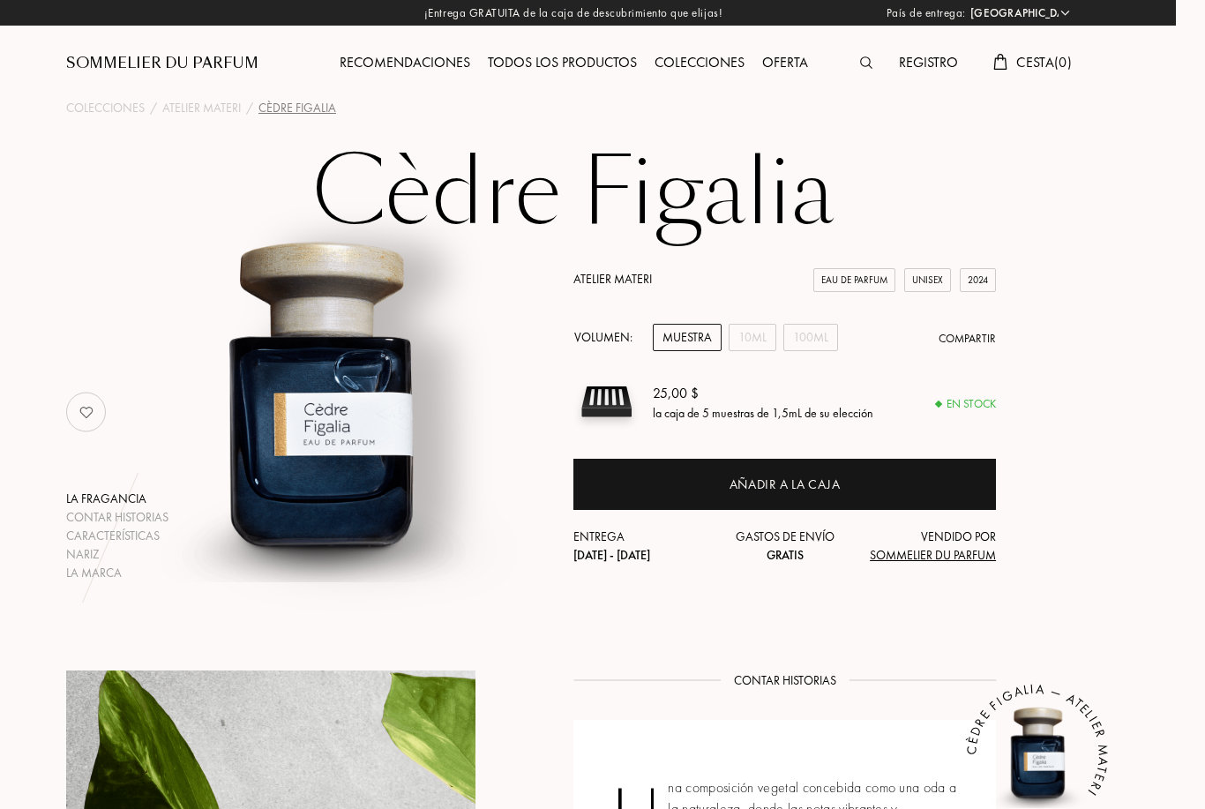
click at [786, 67] on div "Oferta" at bounding box center [785, 63] width 64 height 23
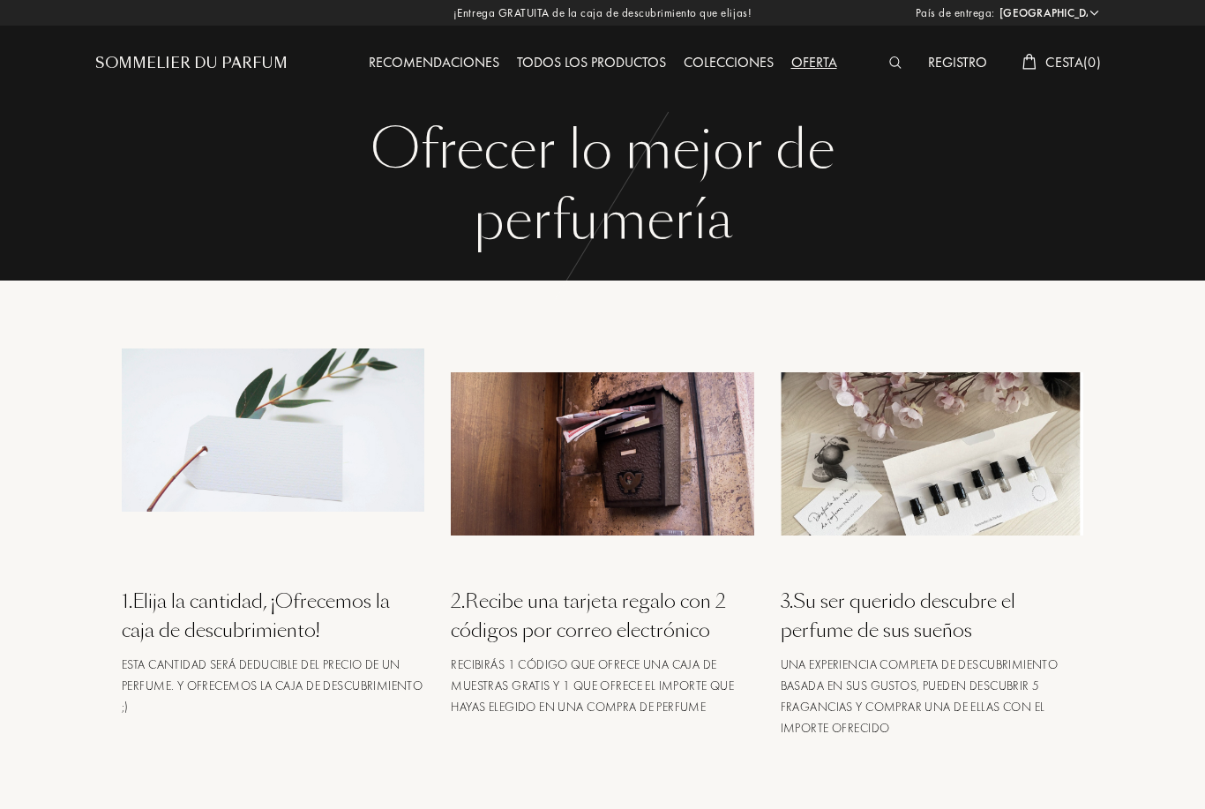
click at [1015, 13] on select "[GEOGRAPHIC_DATA] [GEOGRAPHIC_DATA] [GEOGRAPHIC_DATA] [GEOGRAPHIC_DATA] [GEOGRA…" at bounding box center [1048, 13] width 106 height 18
select select "JP"
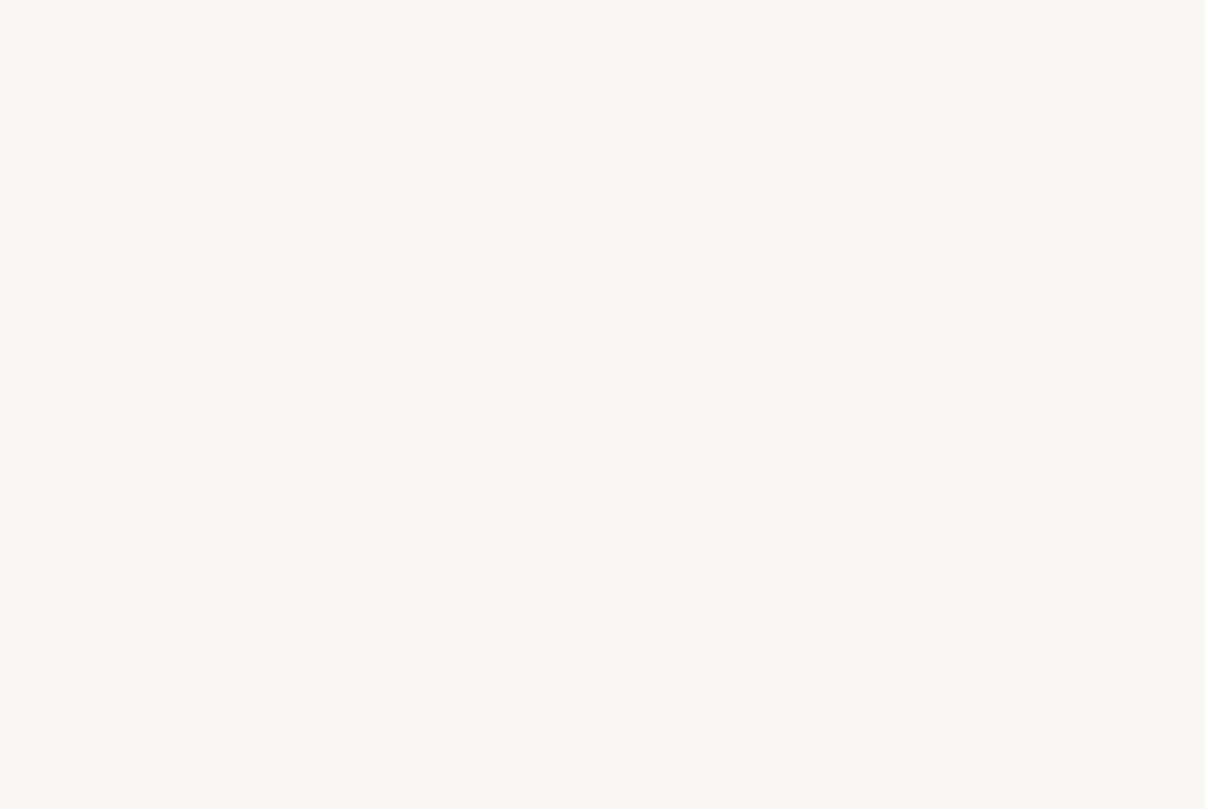
select select "JP"
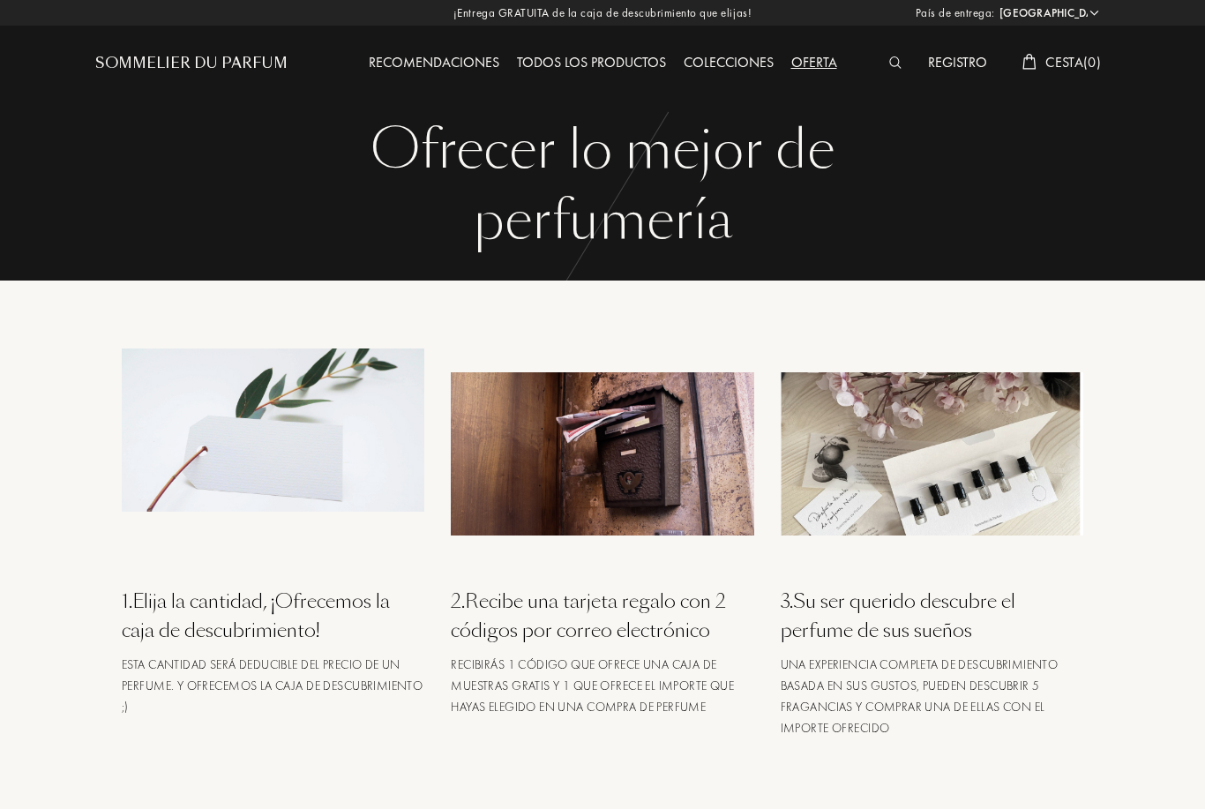
click at [1019, 16] on select "Afganistán Albania Alemania Andorra Angola Anguila Antártida Antigua y Barbuda …" at bounding box center [1048, 13] width 106 height 18
click at [1095, 11] on select "Afganistán Albania Alemania Andorra Angola Anguila Antártida Antigua y Barbuda …" at bounding box center [1048, 13] width 106 height 18
click at [268, 55] on div "Sommelier du Parfum" at bounding box center [191, 63] width 192 height 21
click at [251, 67] on div "Sommelier du Parfum" at bounding box center [191, 63] width 192 height 21
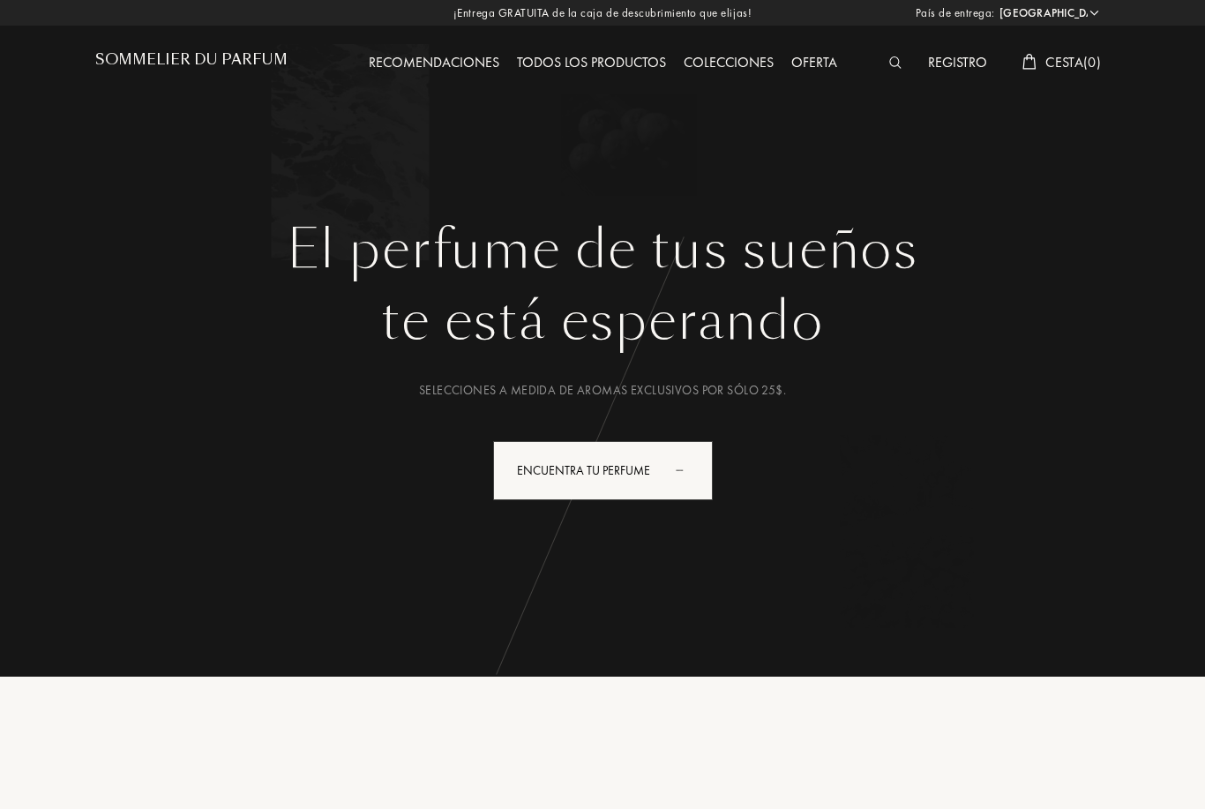
select select "JP"
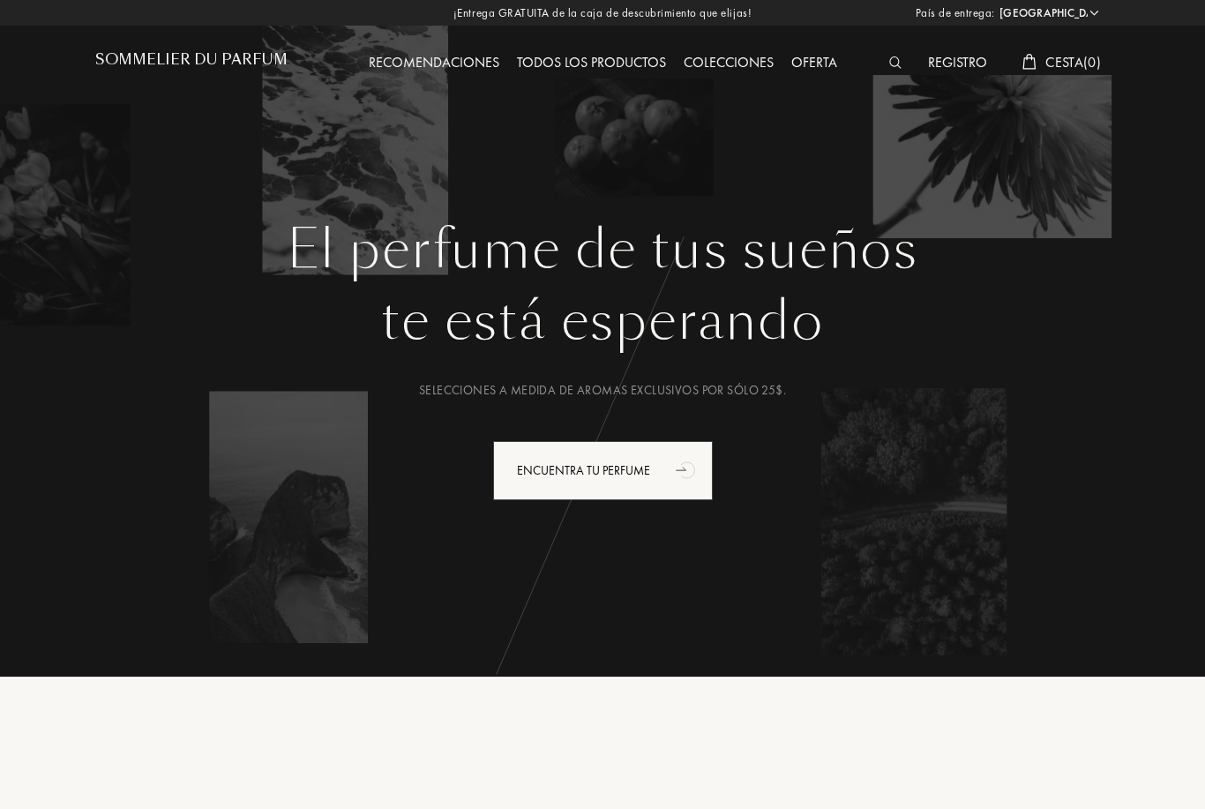
click at [953, 62] on div "Registro" at bounding box center [957, 63] width 77 height 23
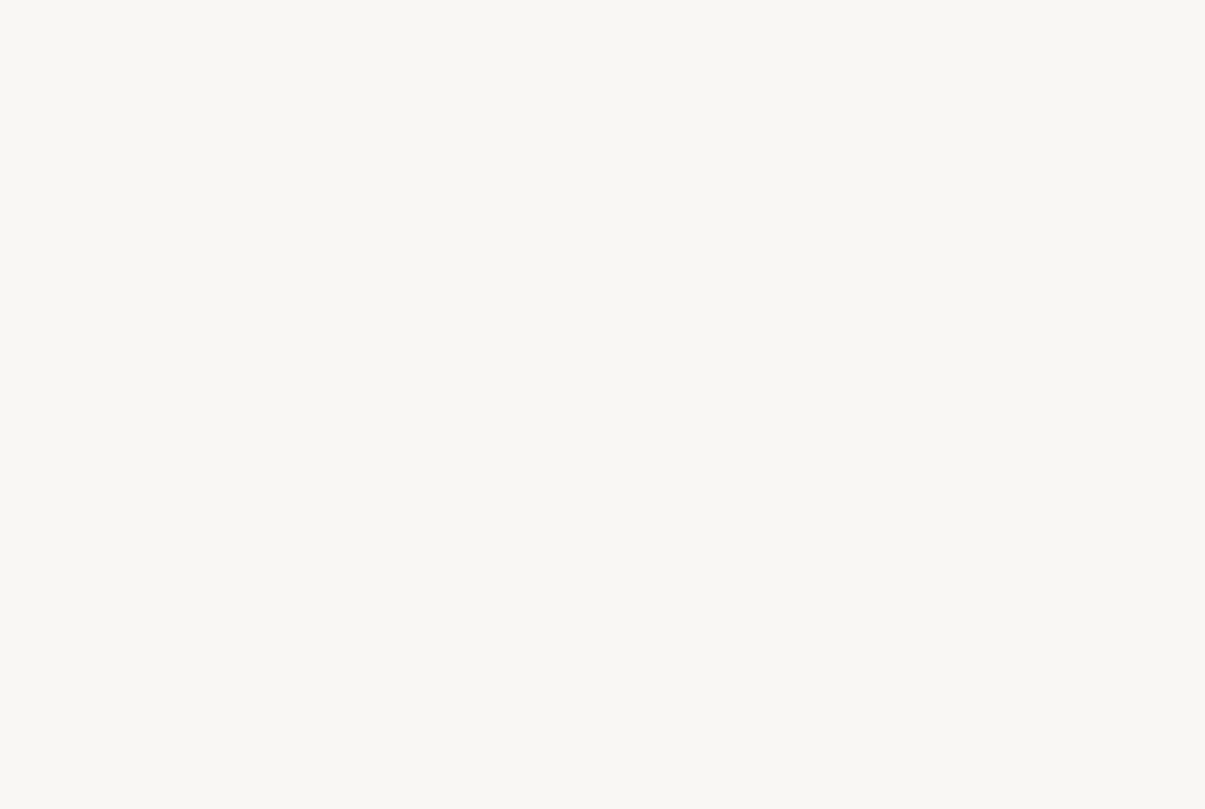
select select "JP"
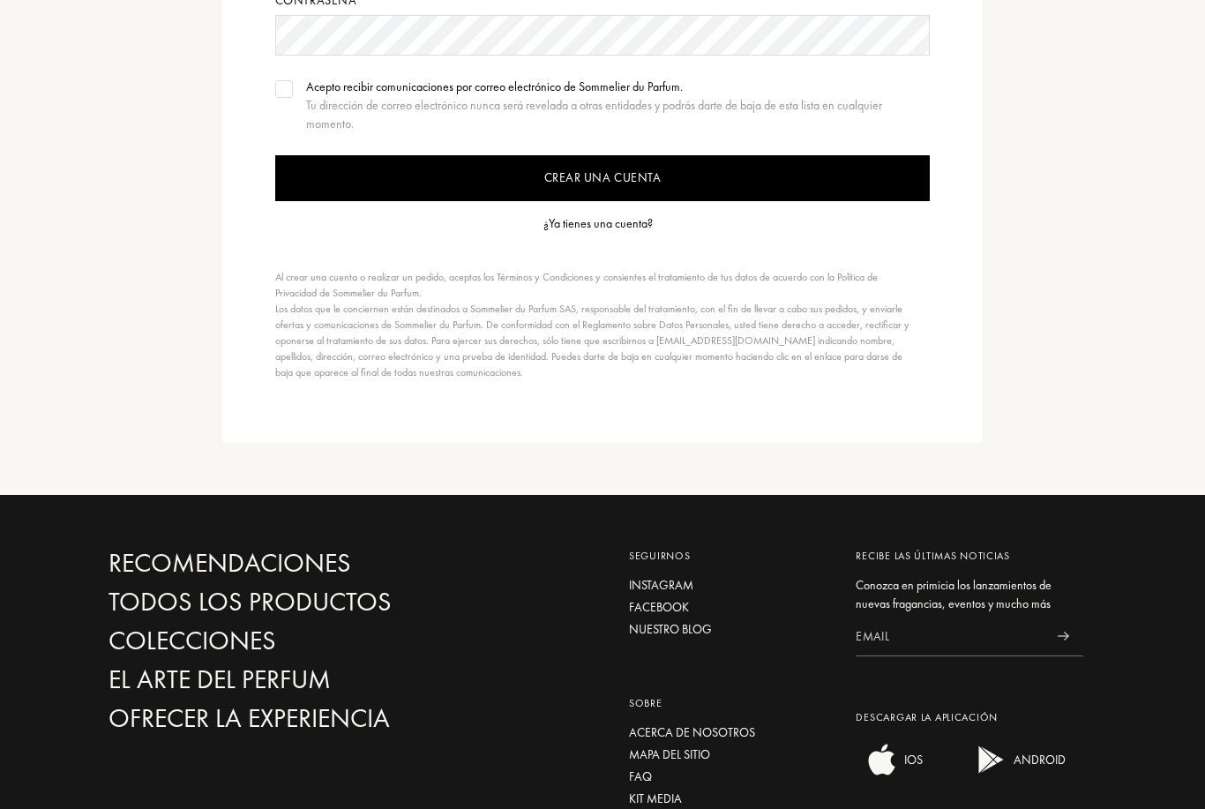
scroll to position [612, 0]
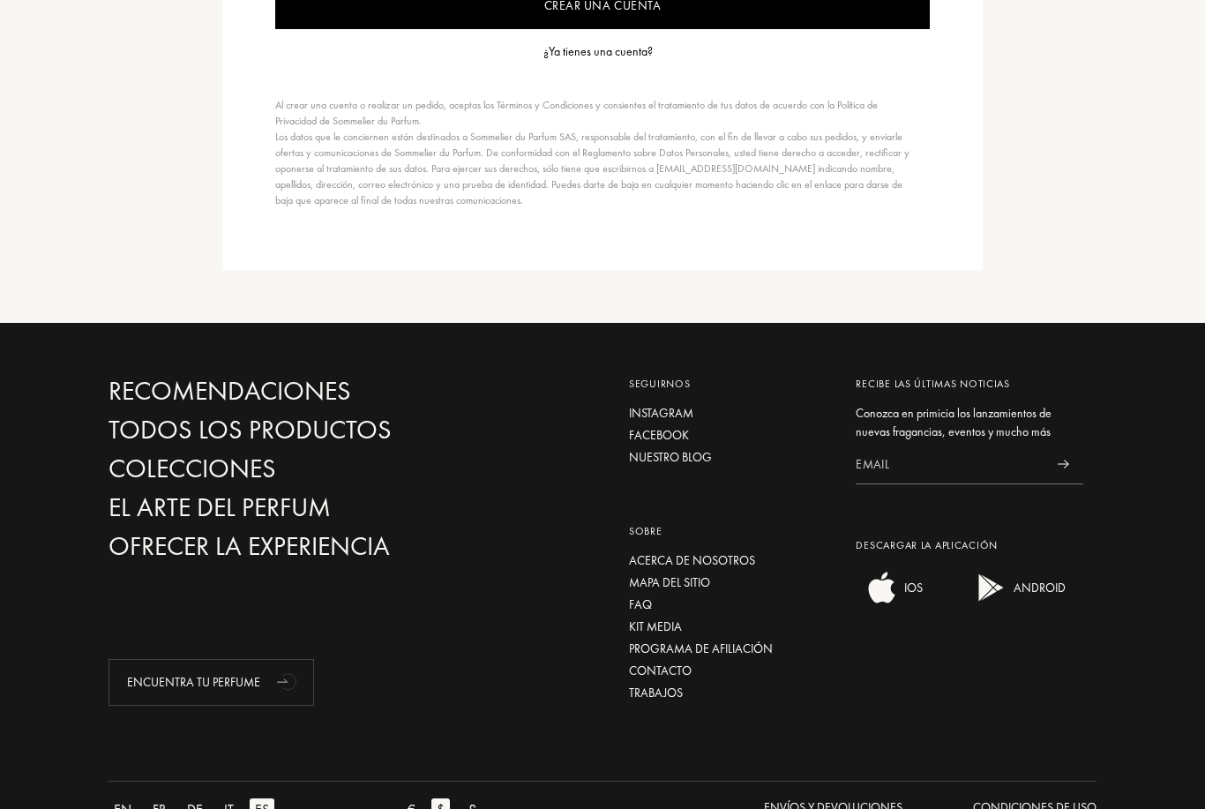
click at [134, 808] on div "EN" at bounding box center [123, 809] width 28 height 23
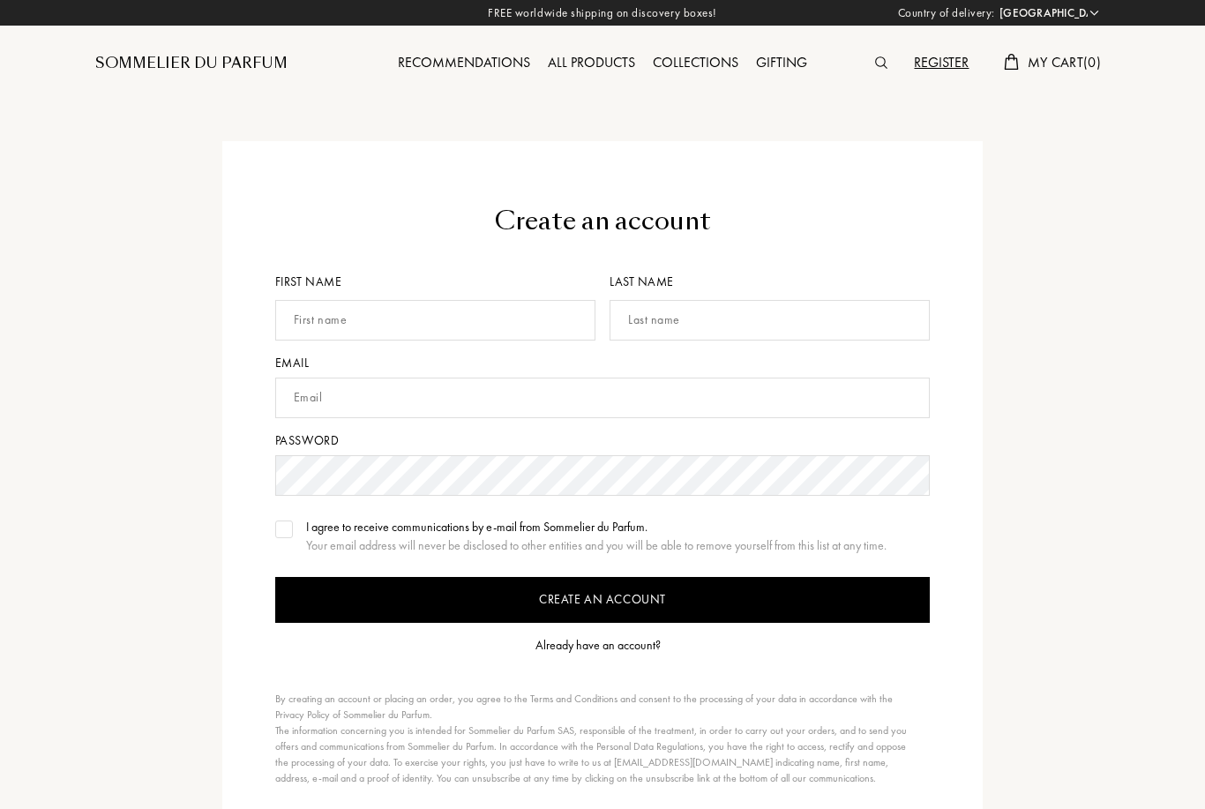
select select "JP"
click at [1060, 69] on span "My Cart ( 0 )" at bounding box center [1064, 62] width 73 height 19
